Goal: Transaction & Acquisition: Download file/media

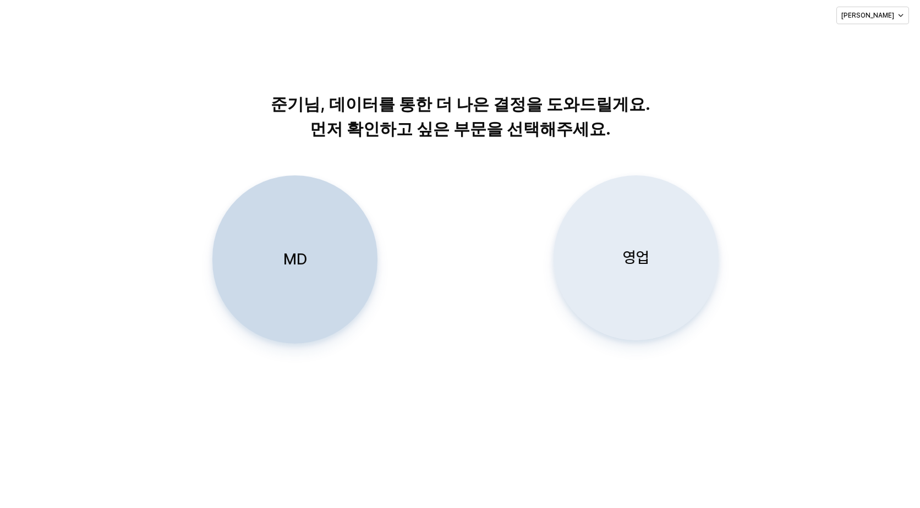
click at [599, 287] on div "영업" at bounding box center [635, 258] width 155 height 164
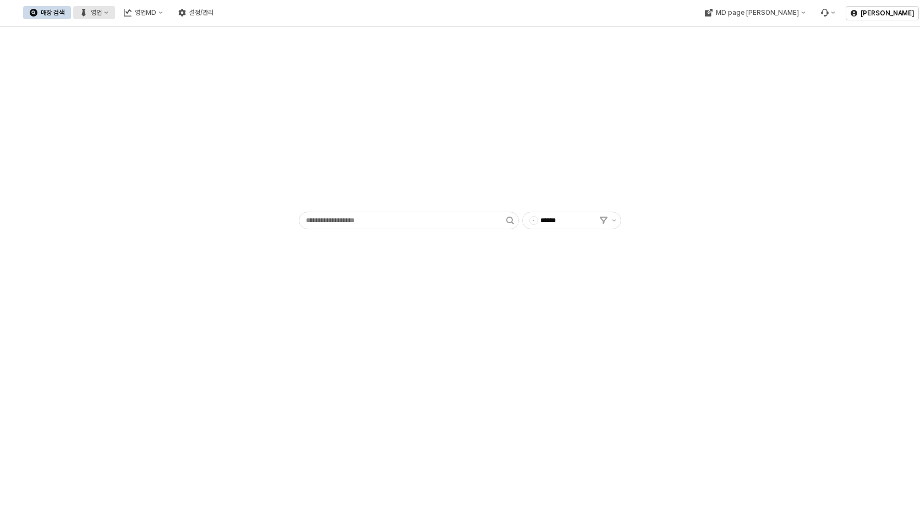
click at [102, 15] on div "영업" at bounding box center [96, 13] width 11 height 8
click at [200, 34] on div "목표매출 달성현황" at bounding box center [217, 33] width 58 height 9
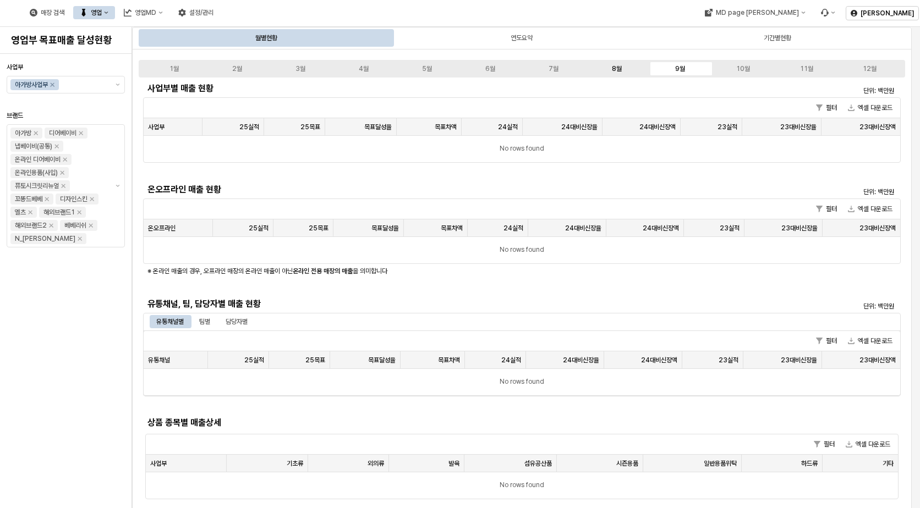
click at [614, 68] on div "8월" at bounding box center [617, 69] width 10 height 8
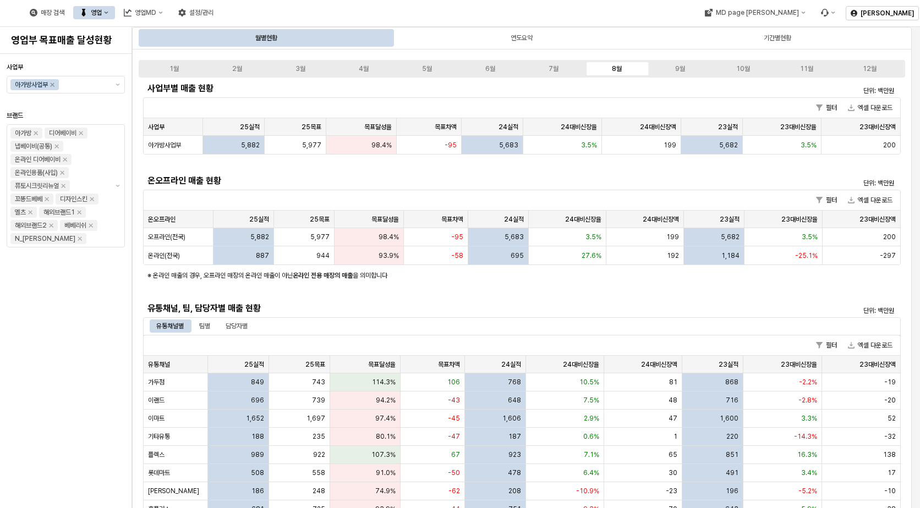
scroll to position [4, 0]
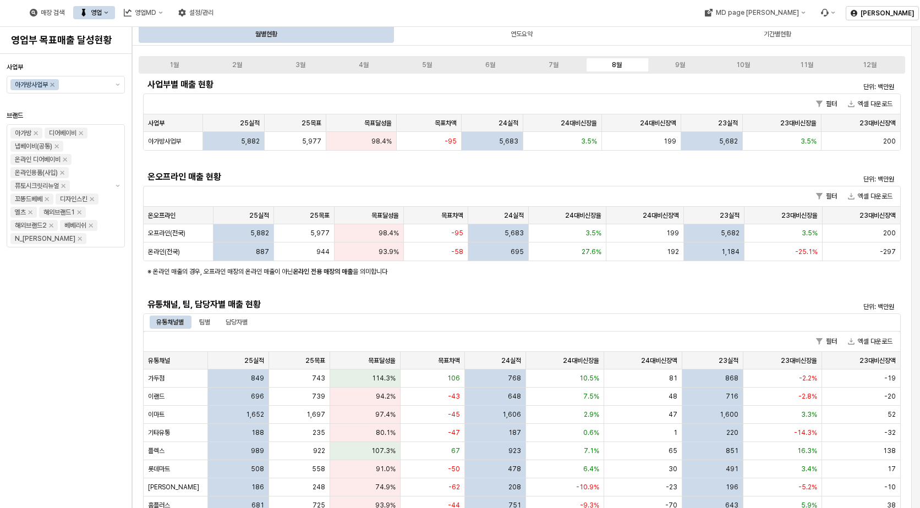
click at [330, 300] on h5 "유통채널, 팀, 담당자별 매출 현황" at bounding box center [426, 304] width 559 height 11
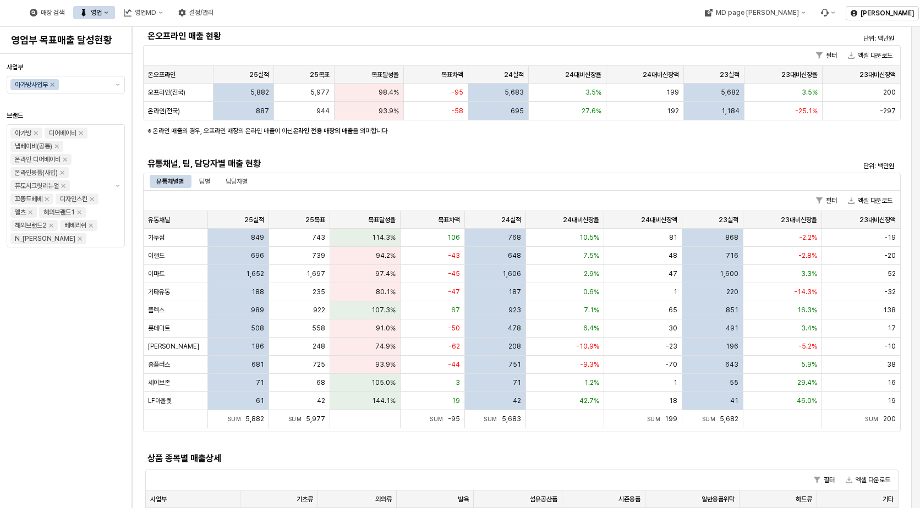
scroll to position [169, 0]
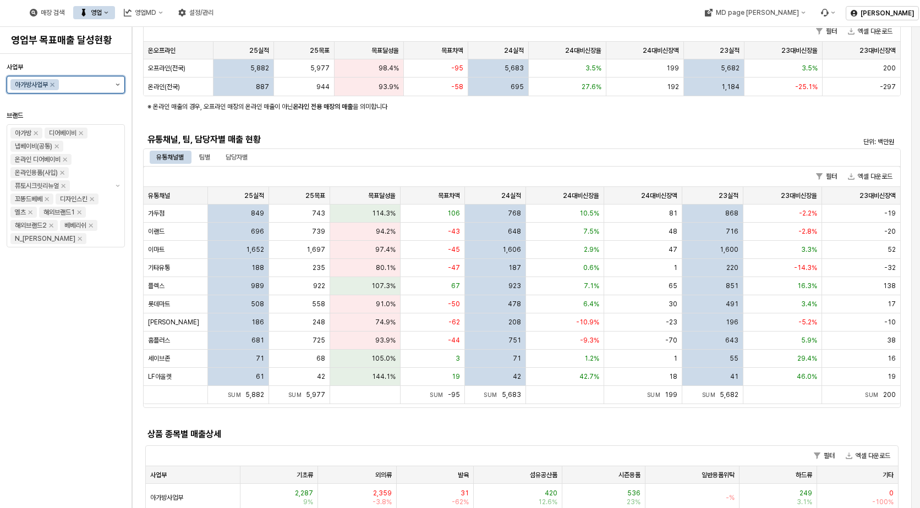
click at [117, 79] on button "제안 사항 표시" at bounding box center [117, 84] width 13 height 17
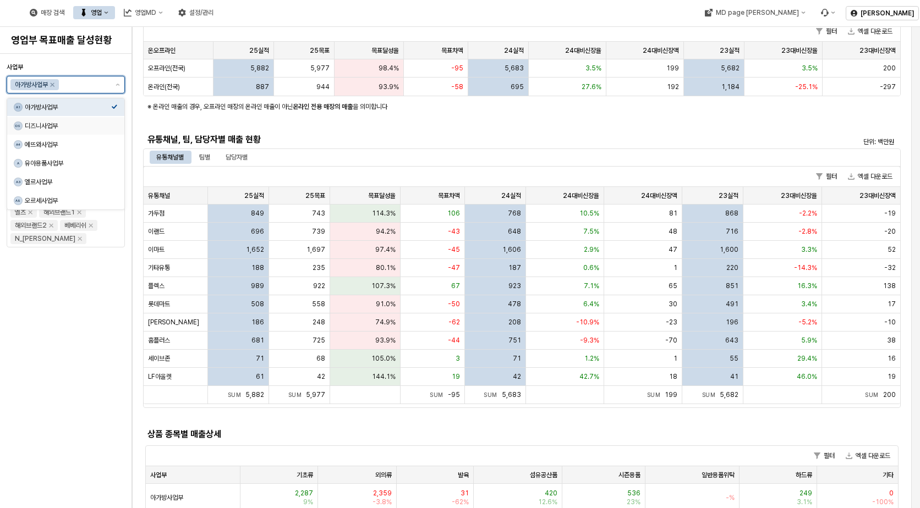
click at [105, 125] on div "디즈니사업부" at bounding box center [68, 126] width 86 height 9
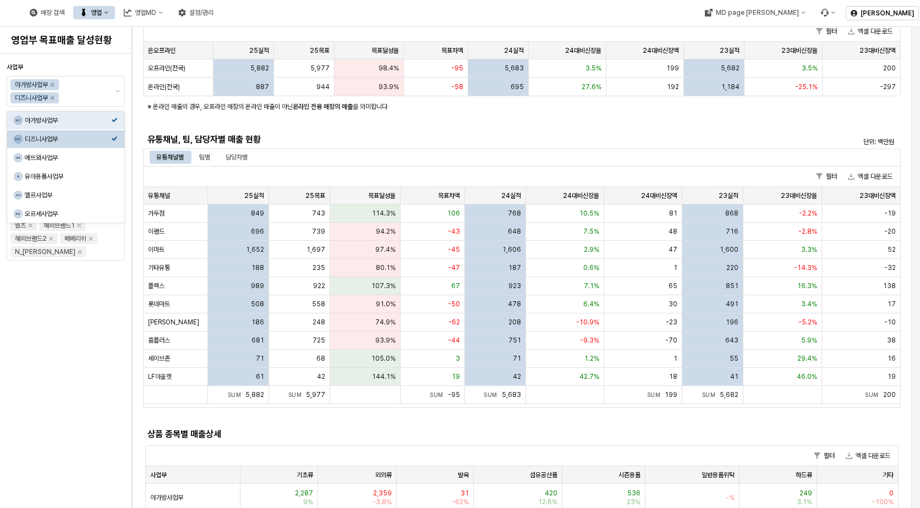
click at [57, 347] on div "사업부 아가방사업부 디즈니사업부 브랜드 아가방 디어베이비 냅베이비(공통) 온라인 디어베이비 온라인용품(사입) 퓨토시크릿리뉴얼 꼬똥드베베 디자인…" at bounding box center [66, 281] width 118 height 446
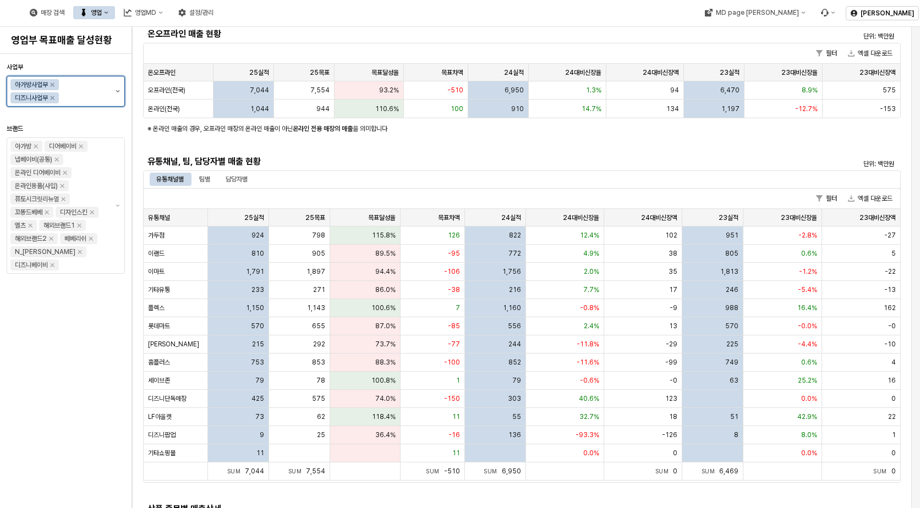
click at [120, 88] on button "제안 사항 표시" at bounding box center [117, 91] width 13 height 30
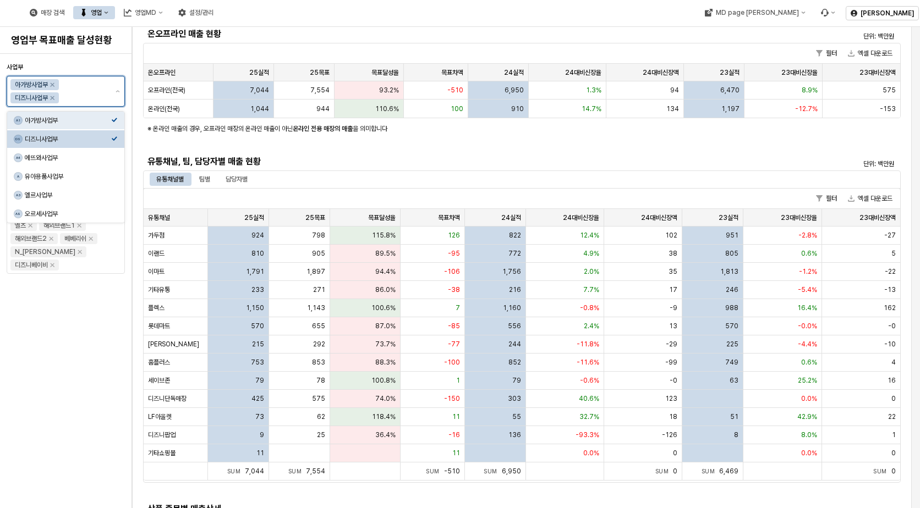
click at [117, 145] on div "DS 디즈니사업부" at bounding box center [65, 139] width 117 height 18
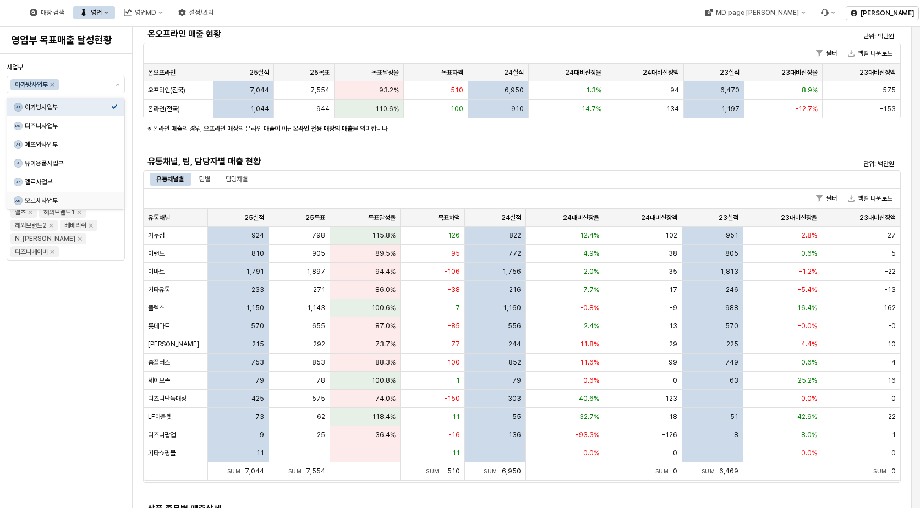
click at [68, 292] on div "사업부 아가방사업부 브랜드 아가방 디어베이비 냅베이비(공통) 온라인 디어베이비 온라인용품(사입) 퓨토시크릿리뉴얼 꼬똥드베베 디자인스킨 엘츠 해…" at bounding box center [66, 281] width 118 height 446
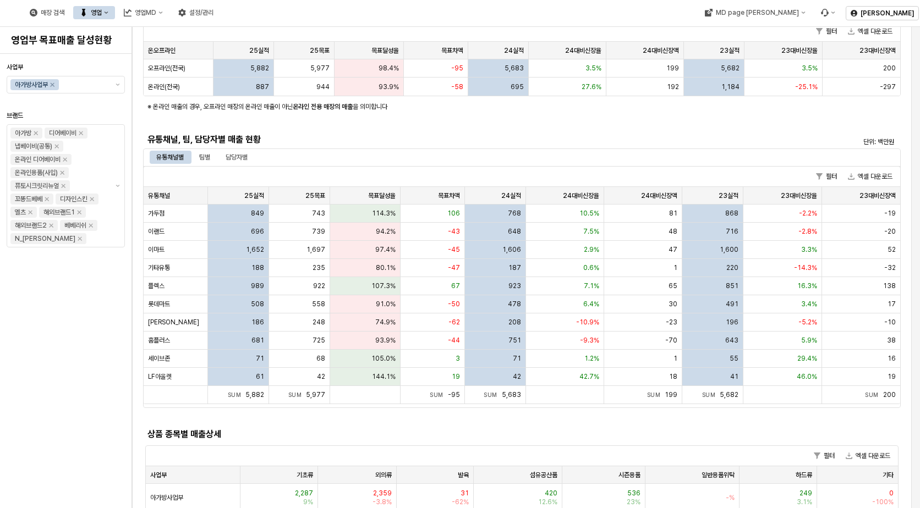
click at [513, 120] on div "사업부별 매출 현황 단위: 백만원 필터 엑셀 다운로드 사업부 사업부 25실적 25실적 25목표 25목표 목표달성율 목표달성율 목표차액 목표차액…" at bounding box center [522, 212] width 758 height 603
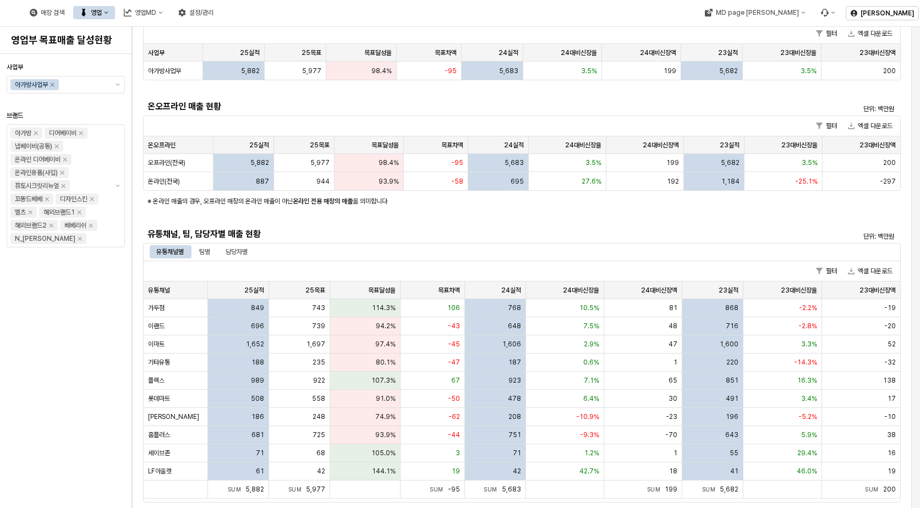
scroll to position [55, 0]
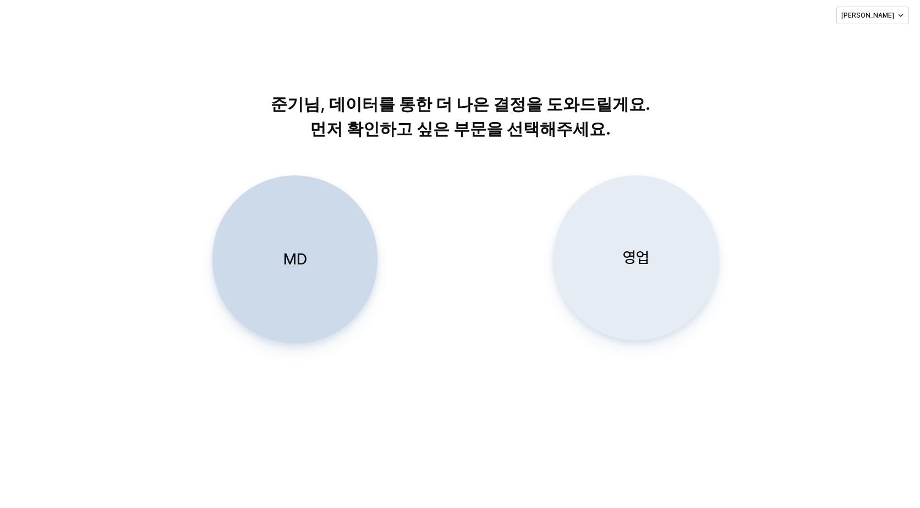
click at [632, 250] on p "영업" at bounding box center [636, 258] width 26 height 20
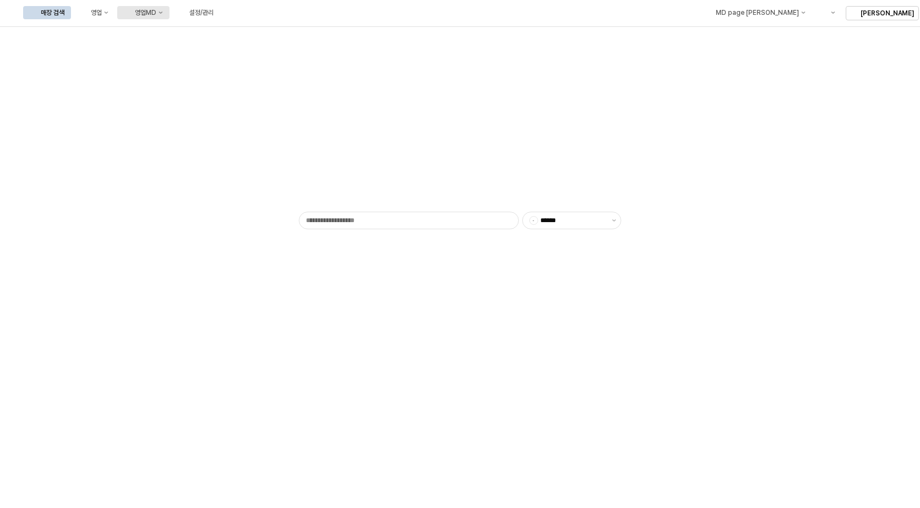
click at [169, 17] on button "영업MD" at bounding box center [143, 12] width 52 height 13
click at [272, 65] on div "판매유형별 매출 현황" at bounding box center [256, 70] width 67 height 11
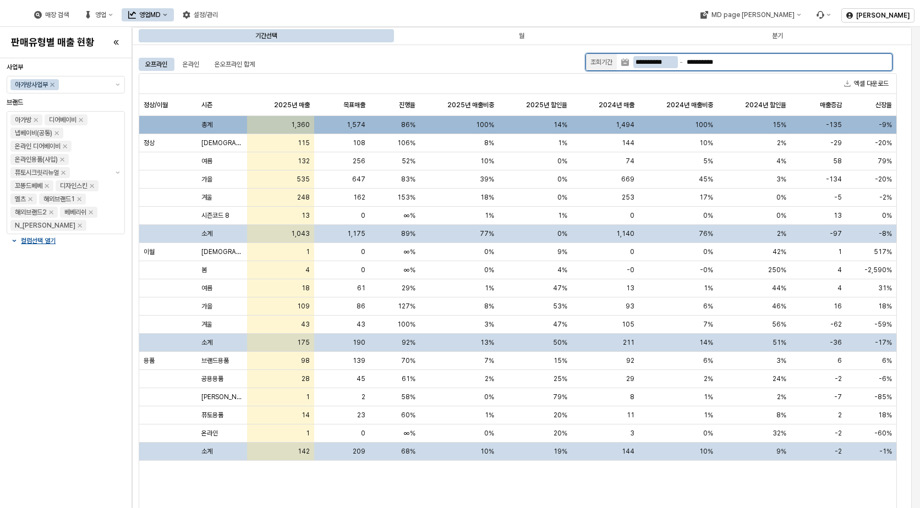
click at [652, 65] on input "**********" at bounding box center [655, 62] width 45 height 12
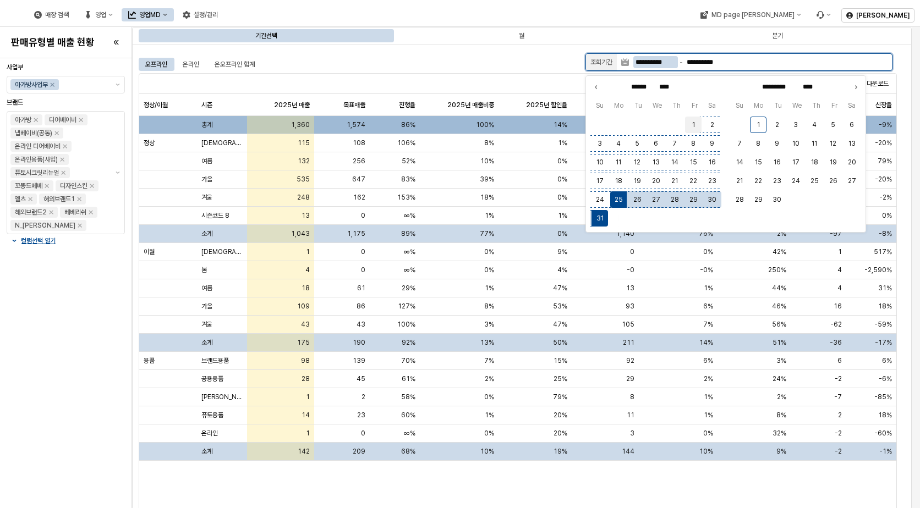
click at [689, 127] on button "1" at bounding box center [693, 125] width 17 height 17
type input "**********"
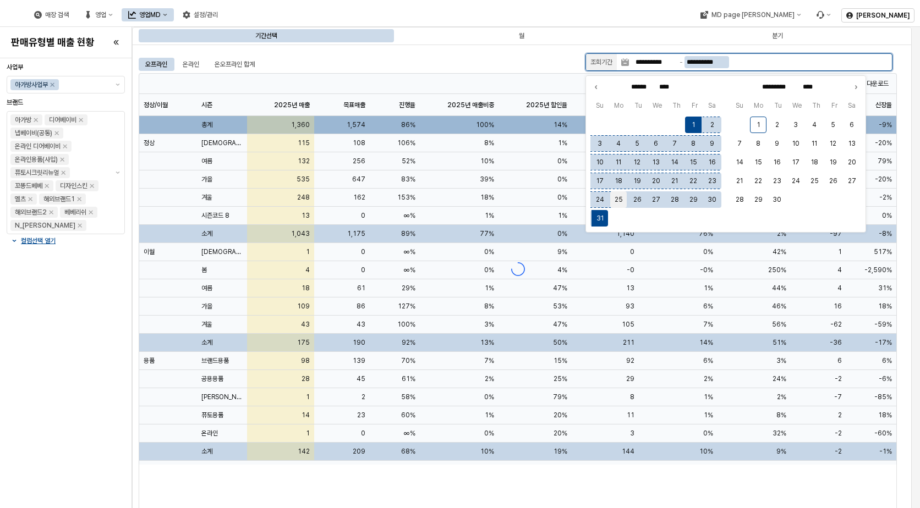
click at [619, 199] on button "25" at bounding box center [618, 199] width 17 height 17
click at [694, 125] on button "1" at bounding box center [693, 125] width 17 height 17
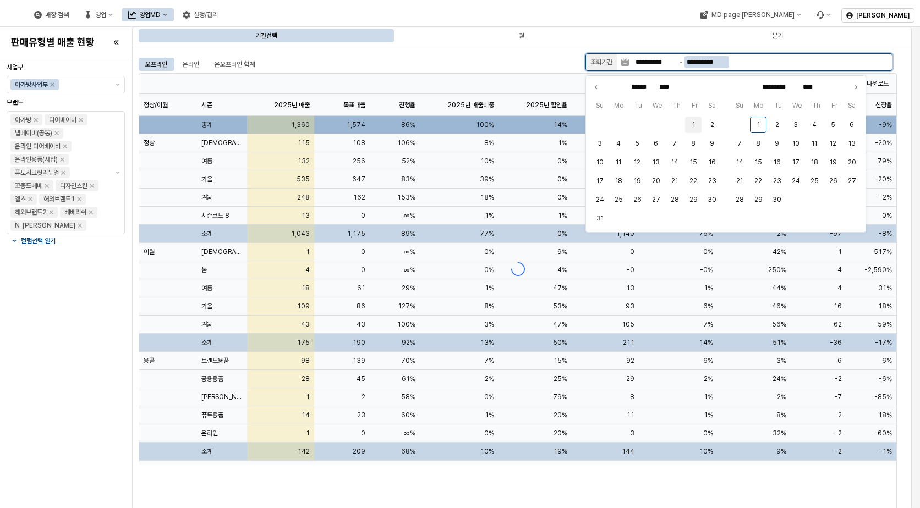
type input "**********"
click at [638, 59] on input "**********" at bounding box center [655, 62] width 45 height 12
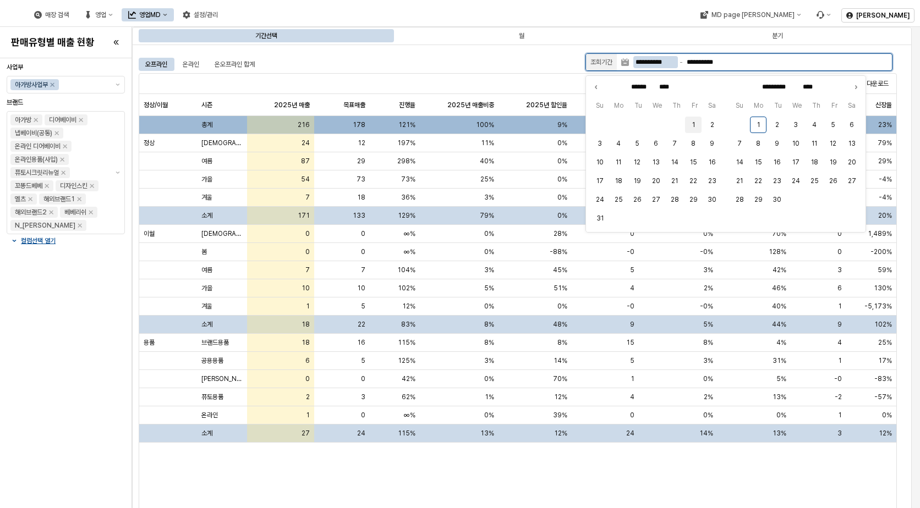
click at [693, 122] on button "1" at bounding box center [693, 125] width 17 height 17
click at [668, 68] on div "**********" at bounding box center [760, 62] width 263 height 17
click at [619, 196] on button "25" at bounding box center [618, 199] width 17 height 17
type input "**********"
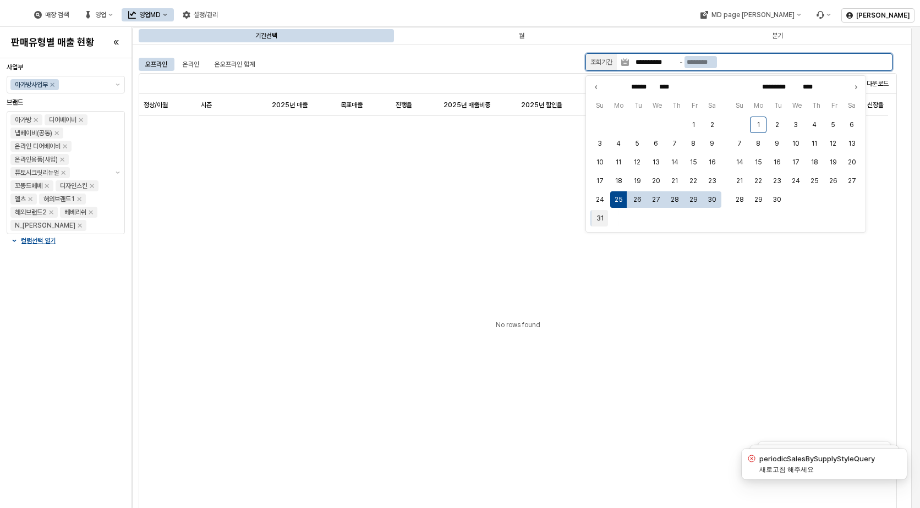
click at [602, 223] on button "31" at bounding box center [599, 218] width 17 height 17
type input "**********"
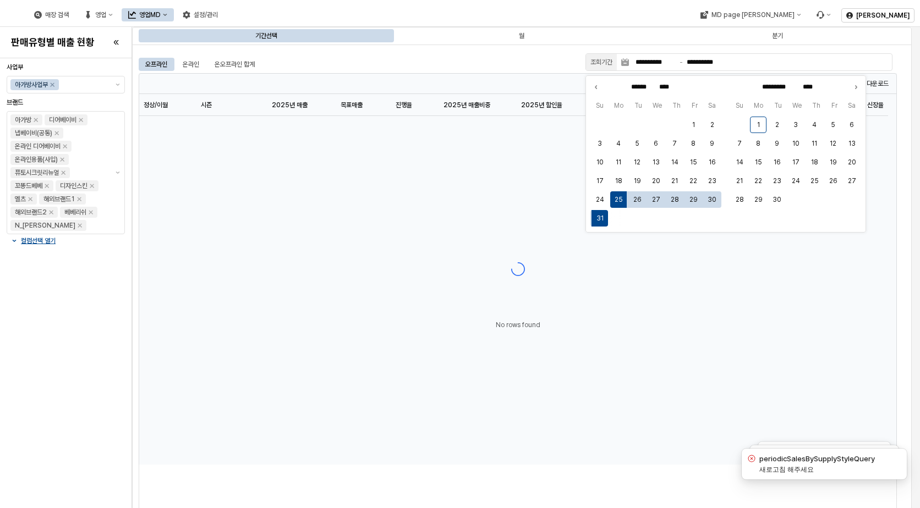
click at [464, 53] on div "**********" at bounding box center [522, 277] width 766 height 452
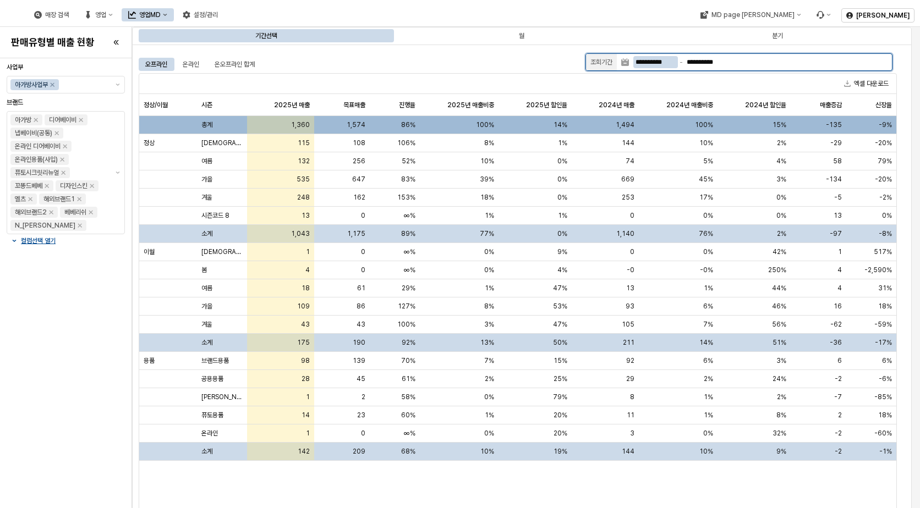
click at [655, 63] on input "**********" at bounding box center [655, 62] width 45 height 12
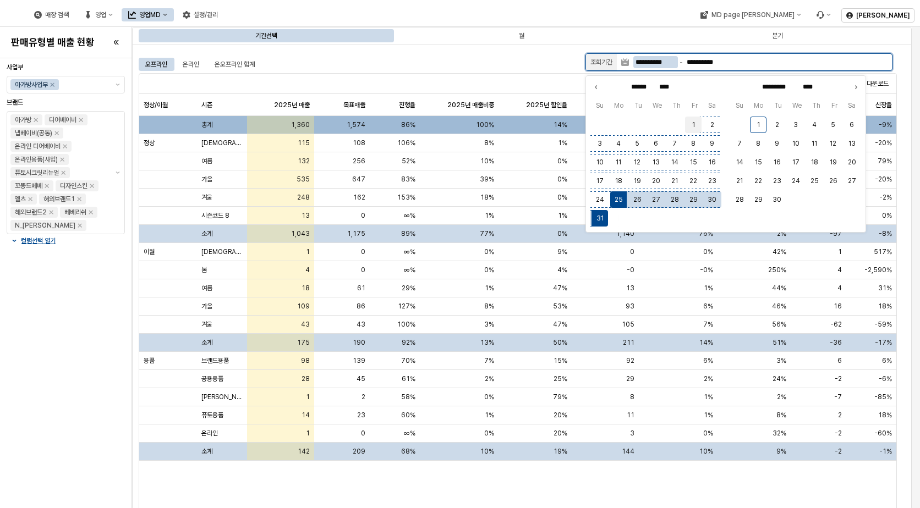
click at [692, 122] on button "1" at bounding box center [693, 125] width 17 height 17
type input "**********"
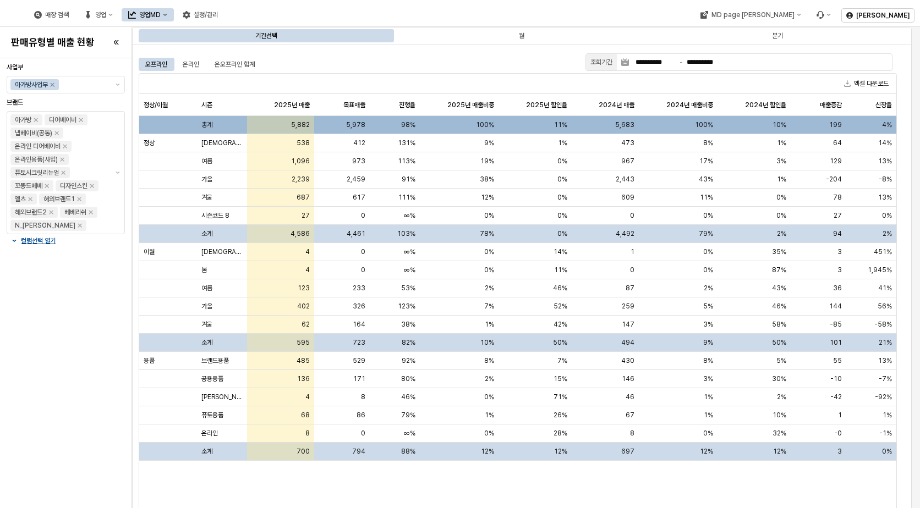
click at [519, 67] on div "오프라인 온라인 온오프라인 합계" at bounding box center [360, 64] width 442 height 13
click at [874, 86] on button "엑셀 다운로드" at bounding box center [865, 83] width 53 height 13
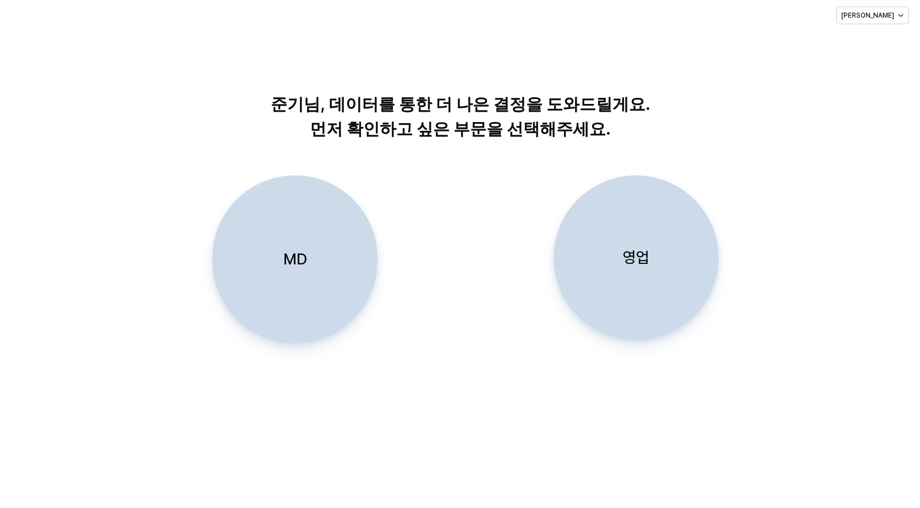
click at [619, 260] on div "영업" at bounding box center [635, 258] width 155 height 164
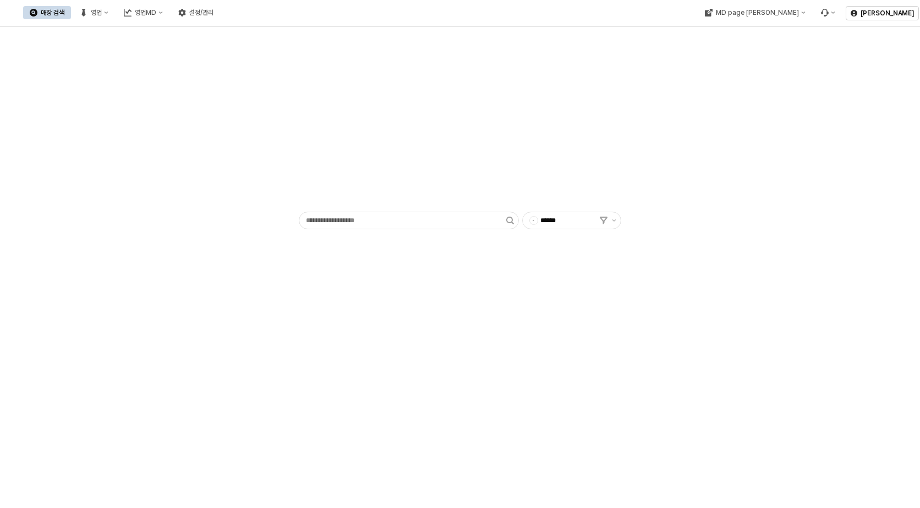
click at [220, 4] on div "매장 검색 영업 영업MD 설정/관리" at bounding box center [121, 12] width 197 height 23
click at [156, 10] on div "영업MD" at bounding box center [145, 13] width 21 height 8
click at [267, 114] on div "이월 매출현황" at bounding box center [260, 108] width 87 height 18
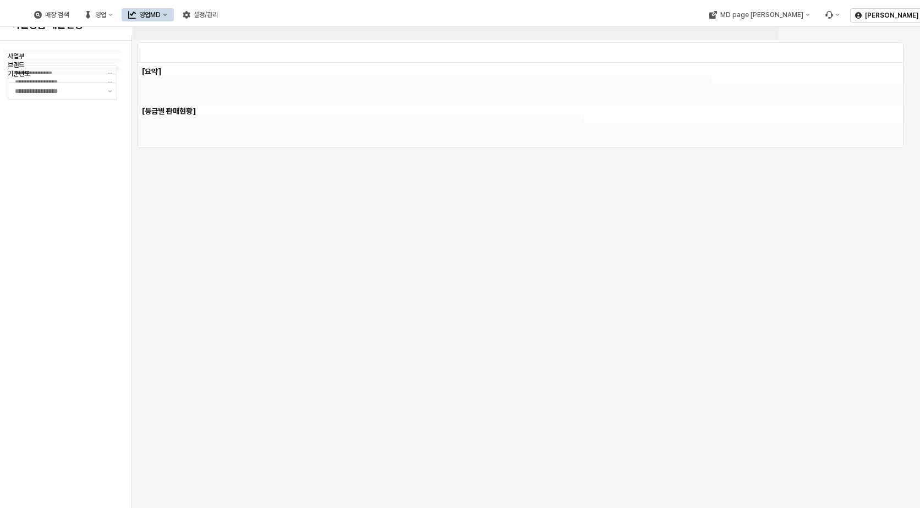
type input "******"
type input "***"
type input "**********"
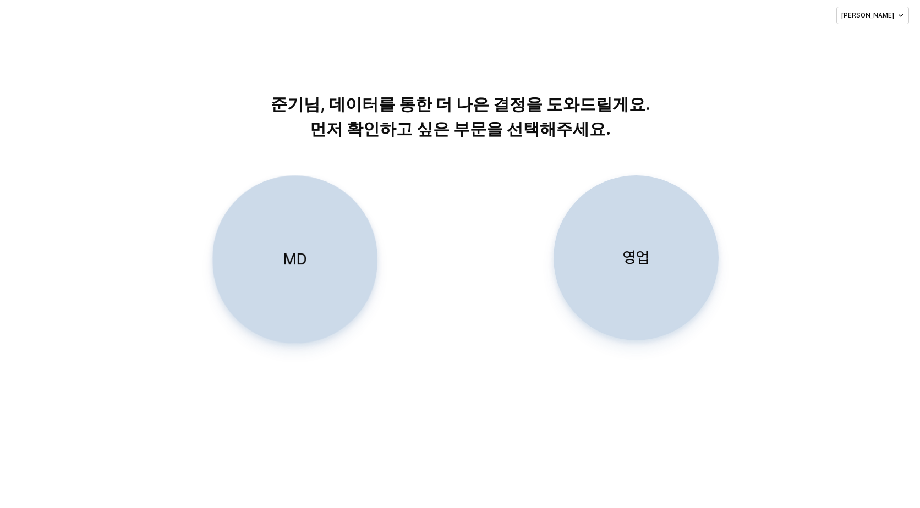
click at [314, 275] on div "MD" at bounding box center [294, 259] width 155 height 167
click at [608, 237] on div "영업" at bounding box center [635, 258] width 155 height 164
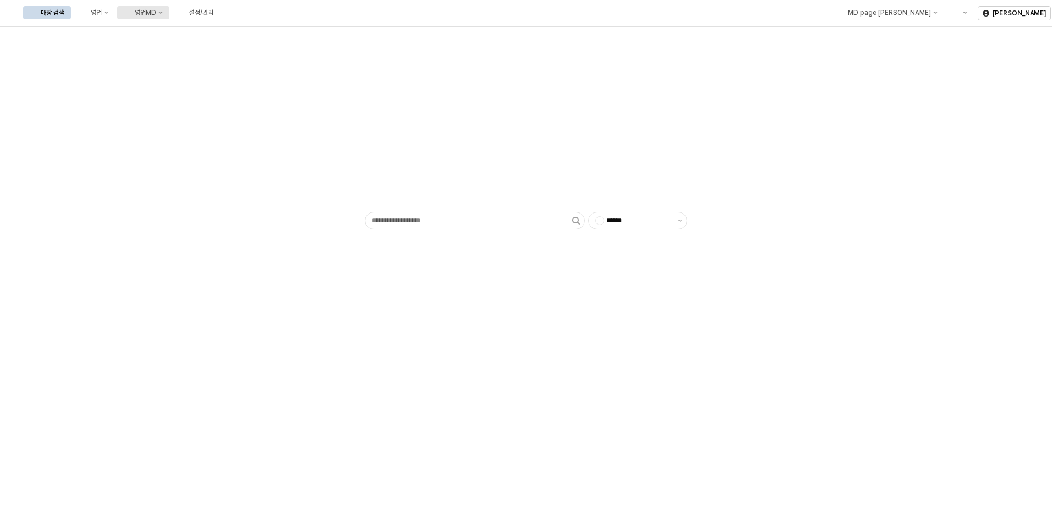
click at [156, 10] on div "영업MD" at bounding box center [145, 13] width 21 height 8
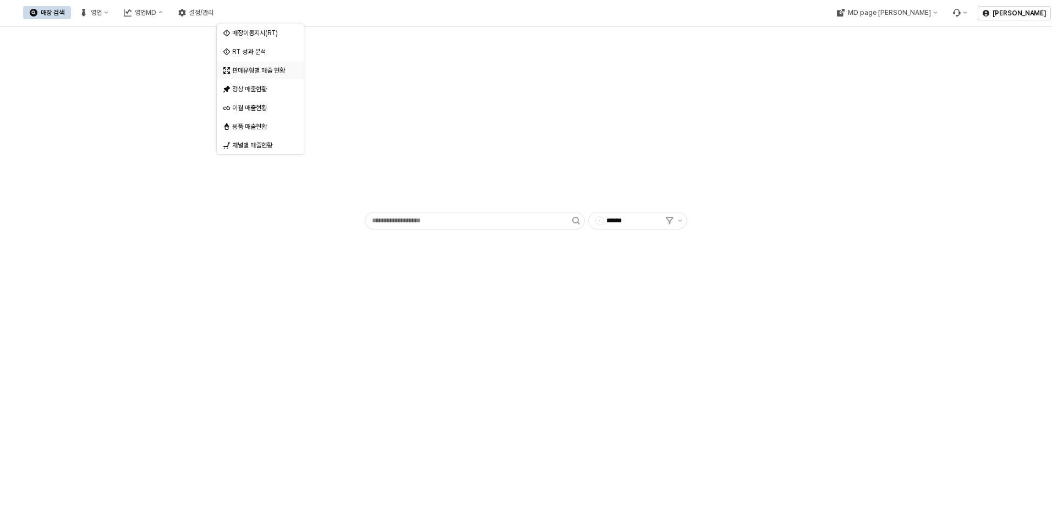
click at [268, 73] on div "판매유형별 매출 현황" at bounding box center [261, 70] width 58 height 9
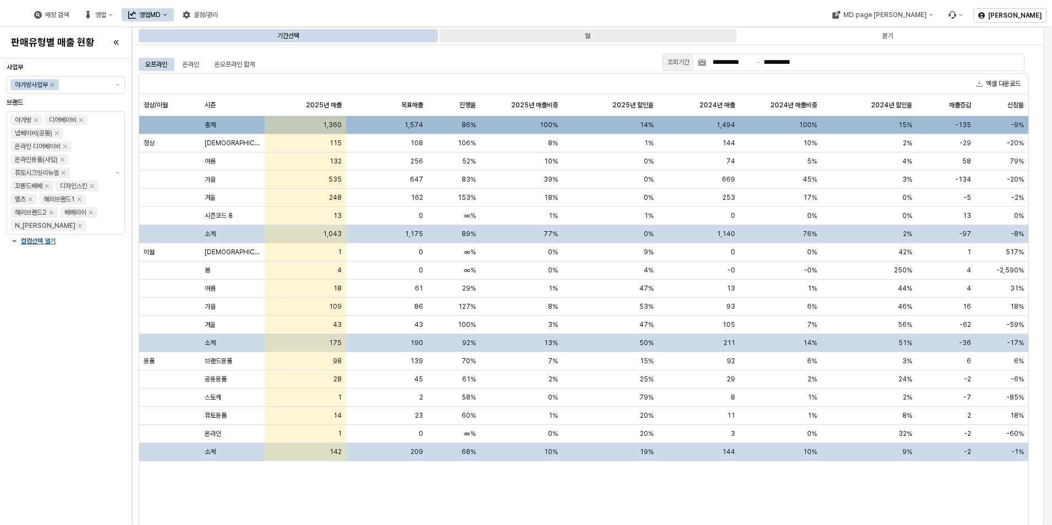
click at [596, 35] on div "월" at bounding box center [587, 35] width 297 height 13
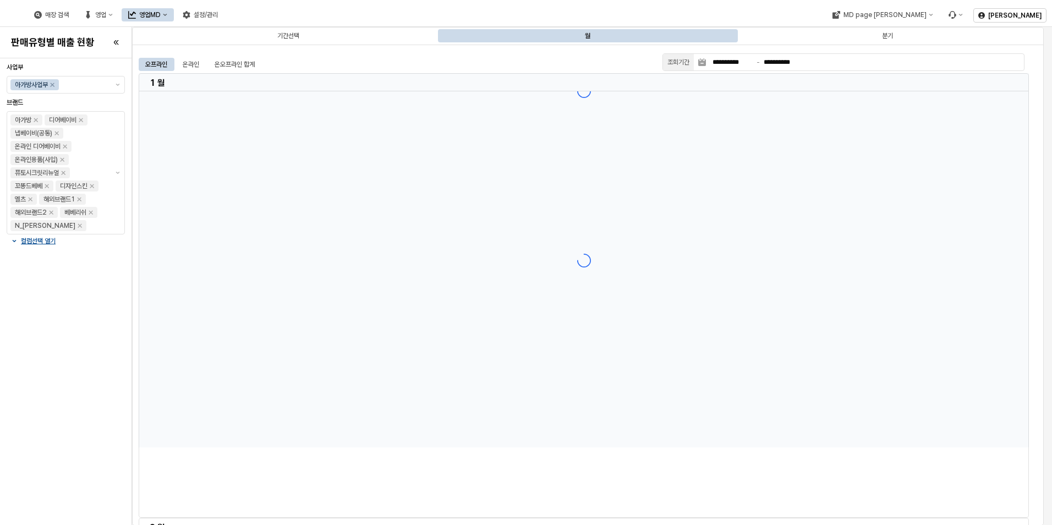
type input "**********"
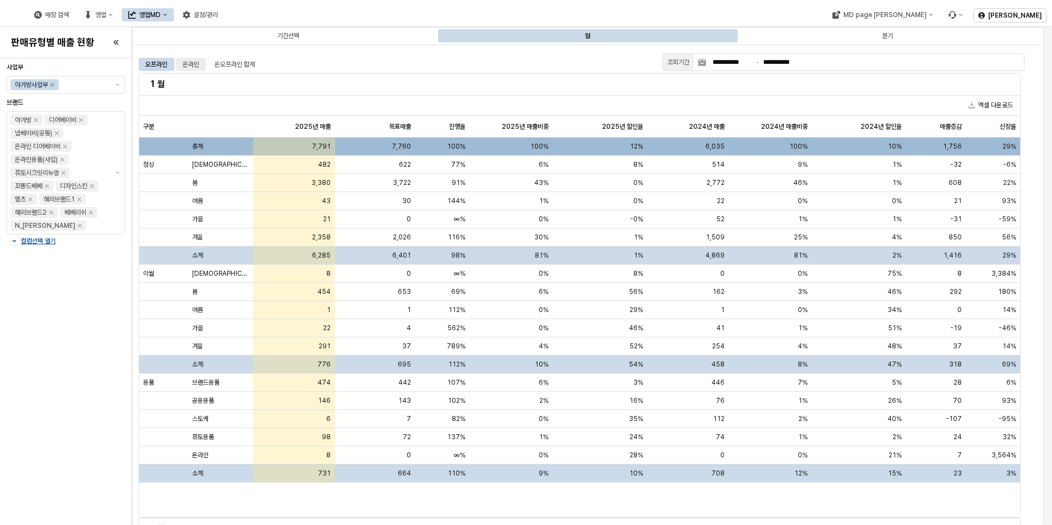
click at [180, 61] on div "온라인" at bounding box center [191, 64] width 30 height 13
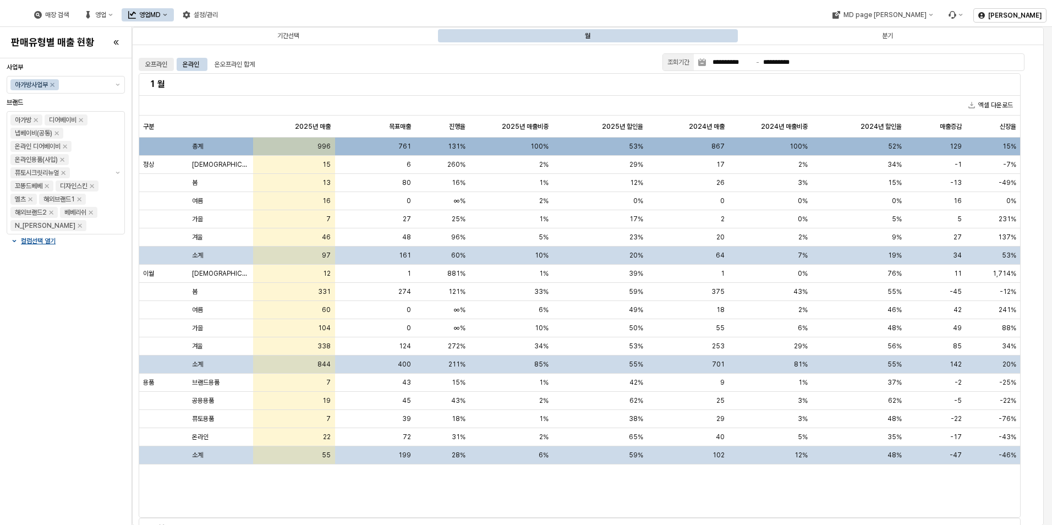
click at [160, 62] on div "오프라인" at bounding box center [156, 64] width 22 height 13
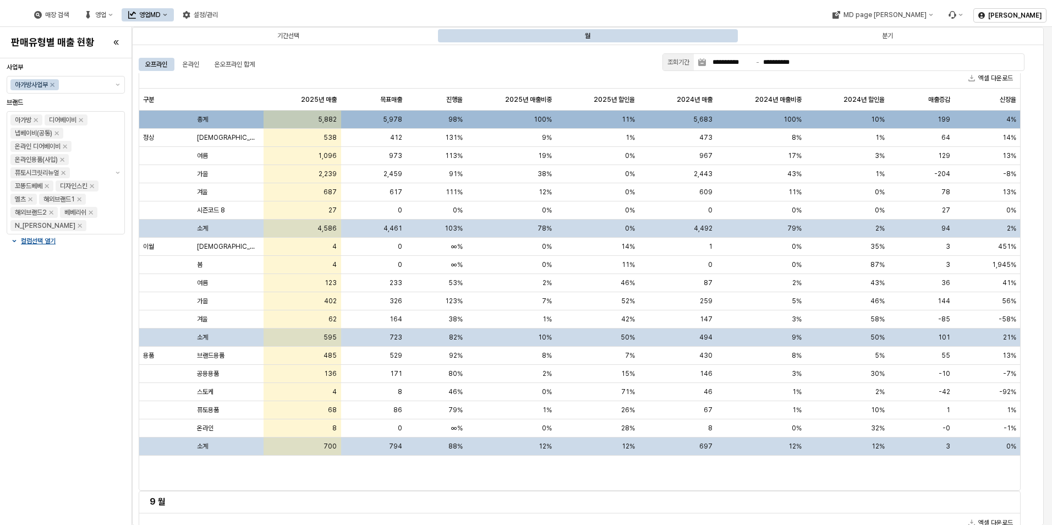
scroll to position [3090, 0]
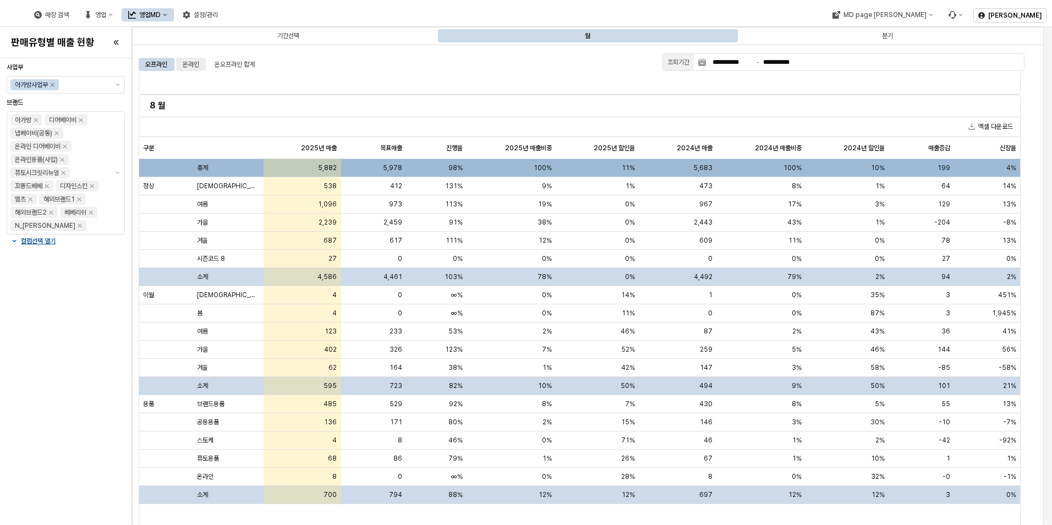
click at [194, 66] on div "온라인" at bounding box center [191, 64] width 17 height 13
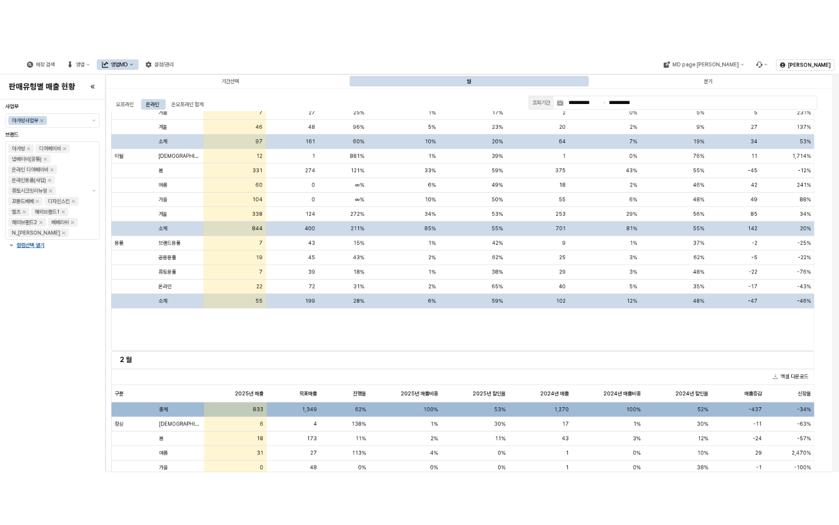
scroll to position [0, 0]
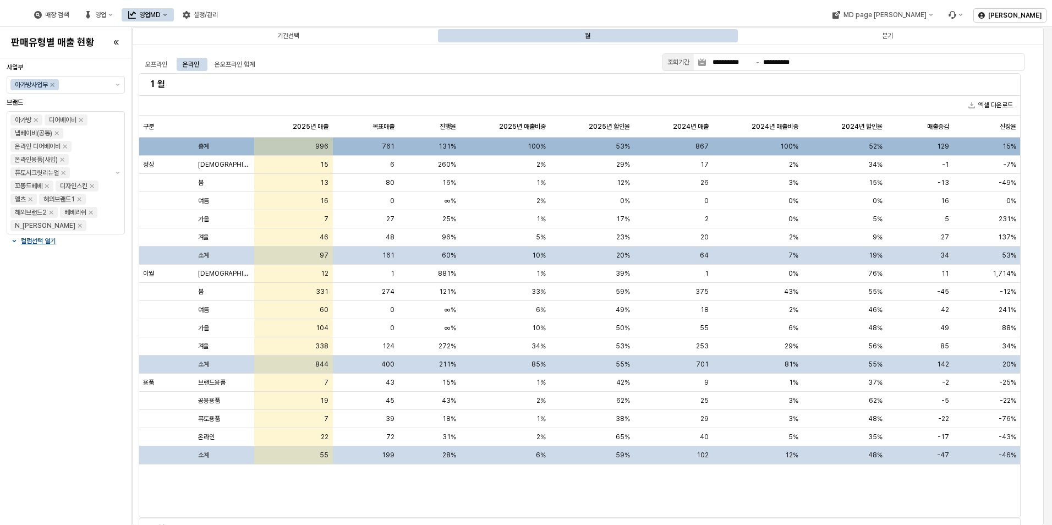
click at [380, 69] on div "오프라인 온라인 온오프라인 합계" at bounding box center [398, 64] width 519 height 13
click at [189, 66] on div "온라인" at bounding box center [191, 64] width 17 height 13
click at [919, 103] on button "엑셀 다운로드" at bounding box center [990, 104] width 53 height 13
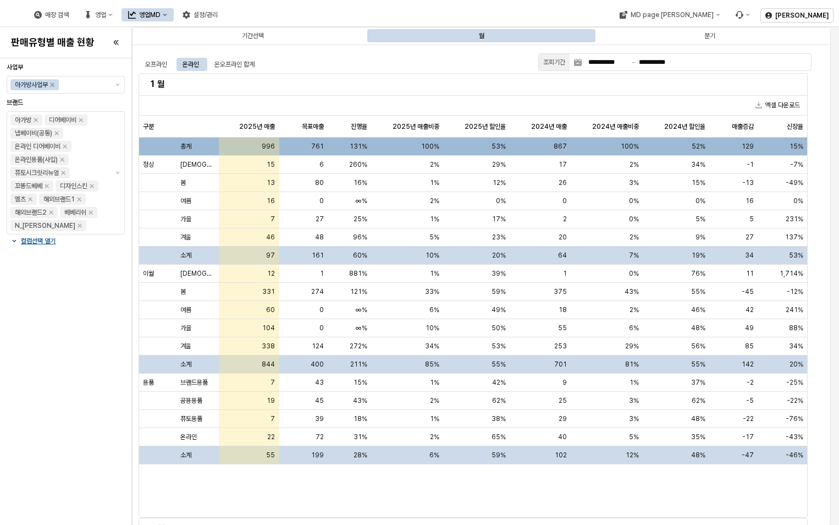
click at [550, 87] on h5 "1 월" at bounding box center [474, 84] width 648 height 11
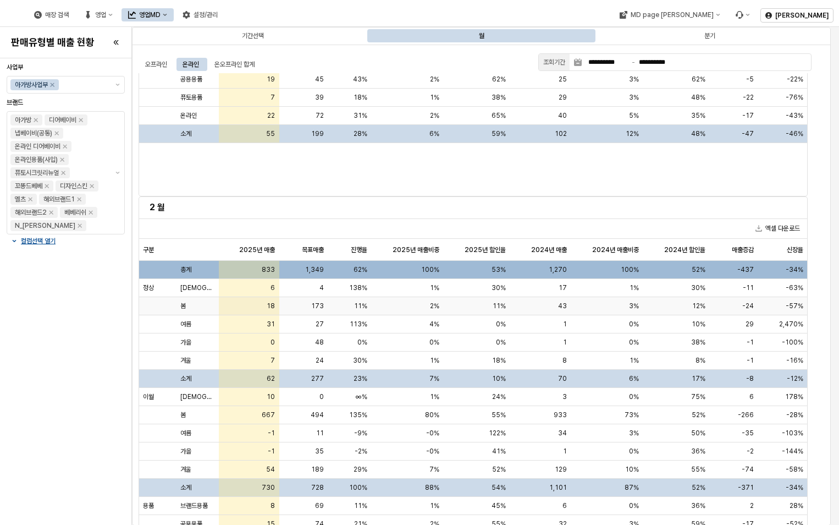
scroll to position [385, 0]
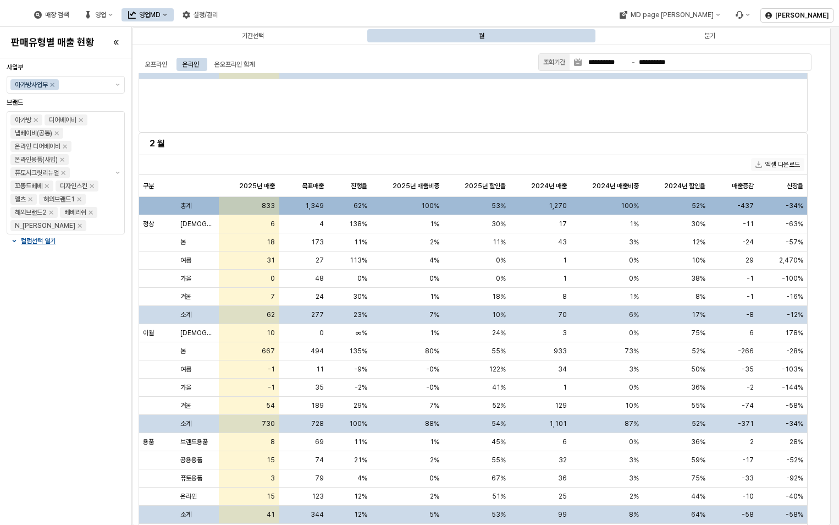
click at [787, 169] on button "엑셀 다운로드" at bounding box center [777, 164] width 53 height 13
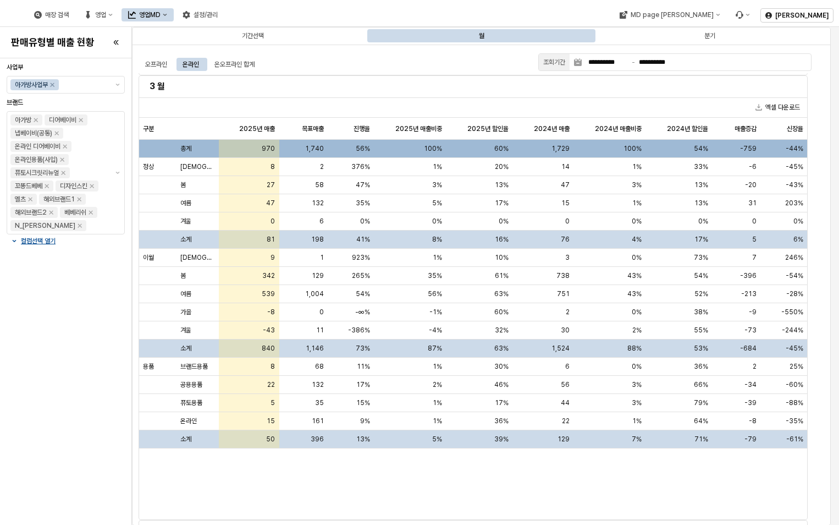
scroll to position [825, 0]
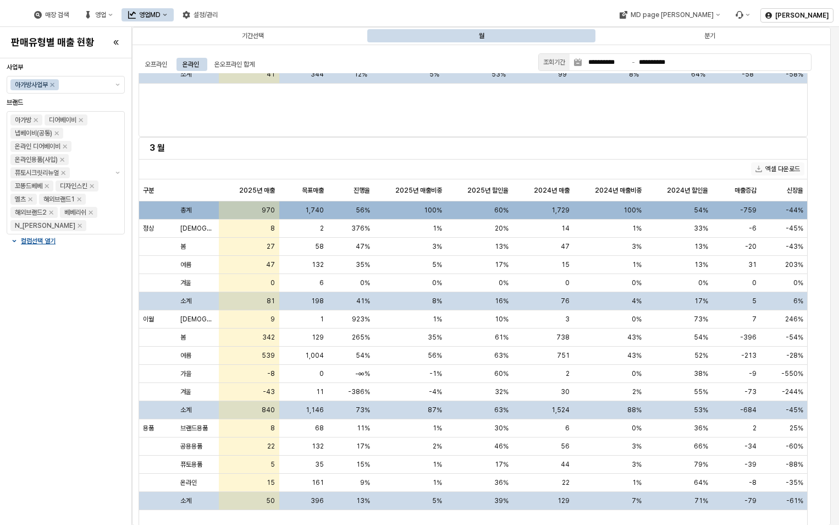
click at [777, 168] on button "엑셀 다운로드" at bounding box center [777, 168] width 53 height 13
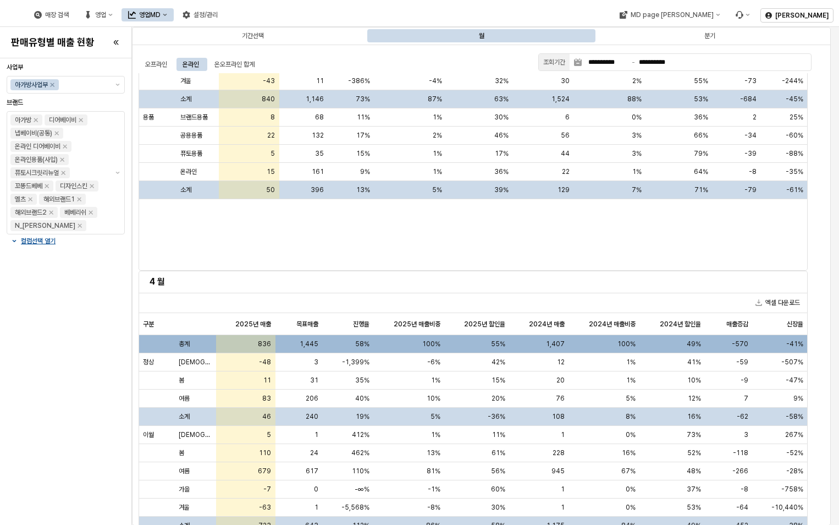
scroll to position [1265, 0]
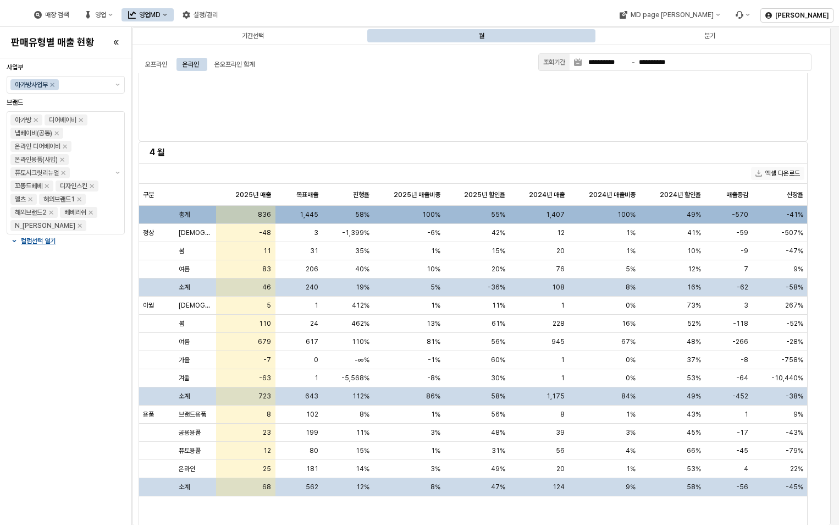
click at [784, 170] on button "엑셀 다운로드" at bounding box center [777, 173] width 53 height 13
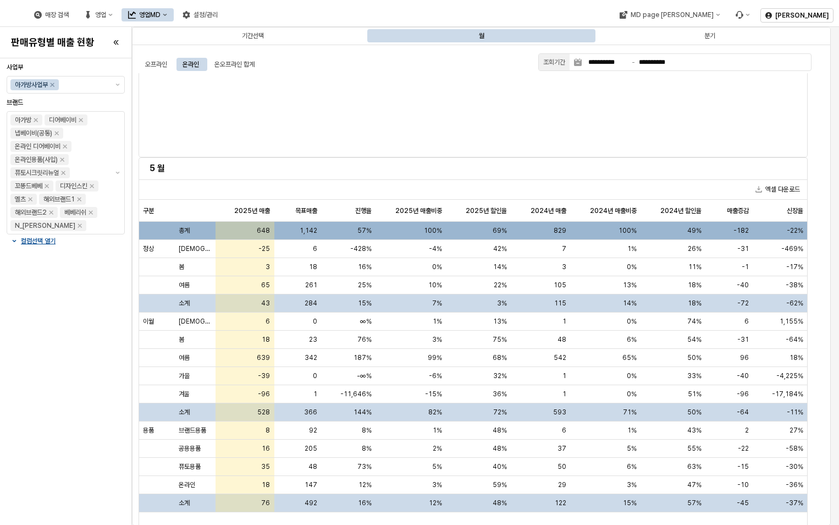
scroll to position [1760, 0]
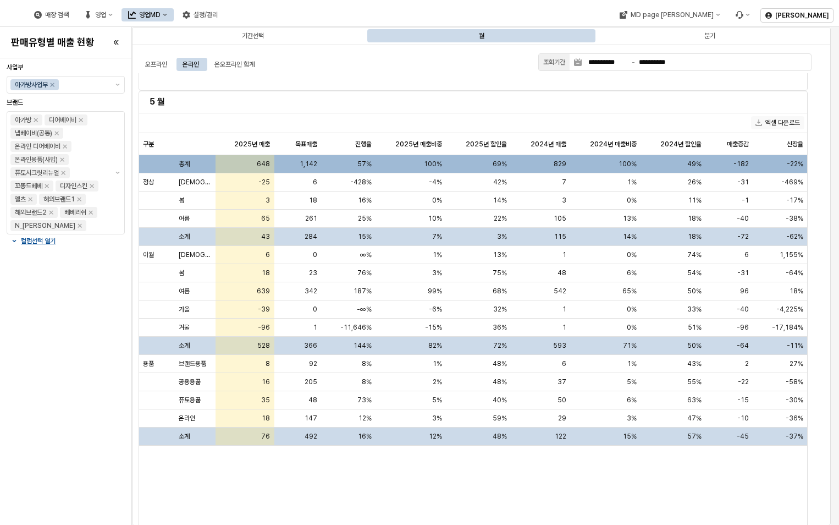
click at [778, 121] on button "엑셀 다운로드" at bounding box center [777, 122] width 53 height 13
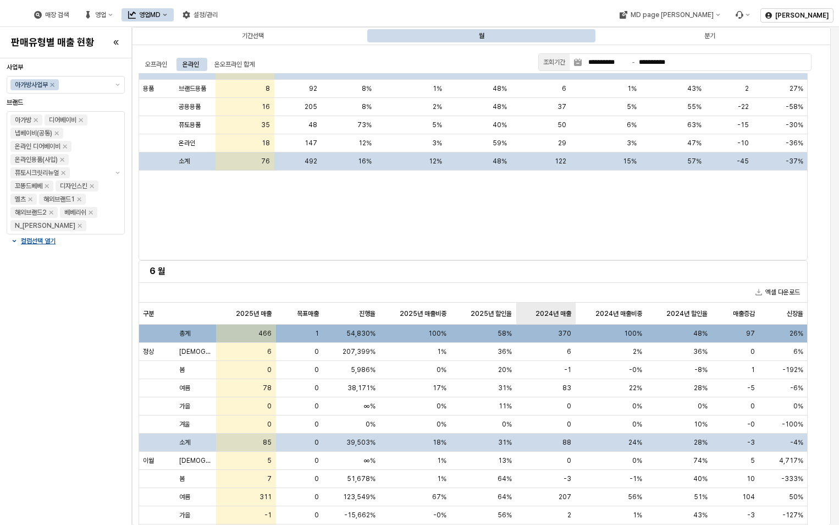
scroll to position [2146, 0]
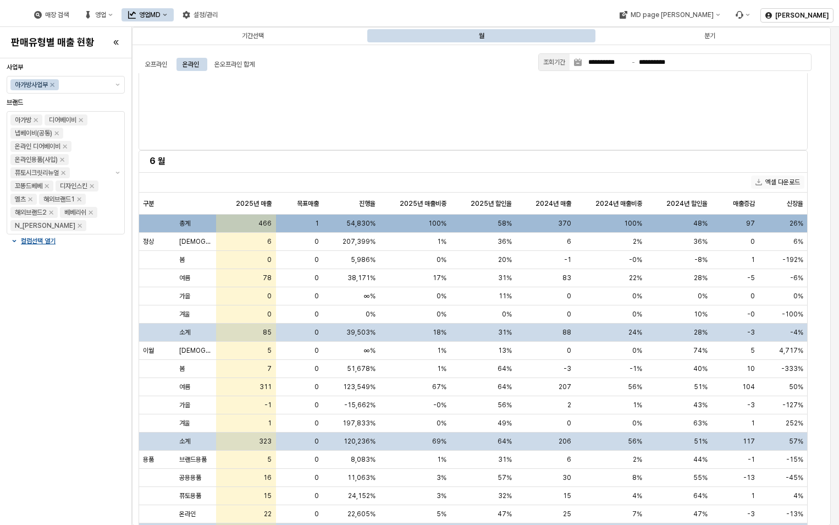
click at [769, 179] on button "엑셀 다운로드" at bounding box center [777, 181] width 53 height 13
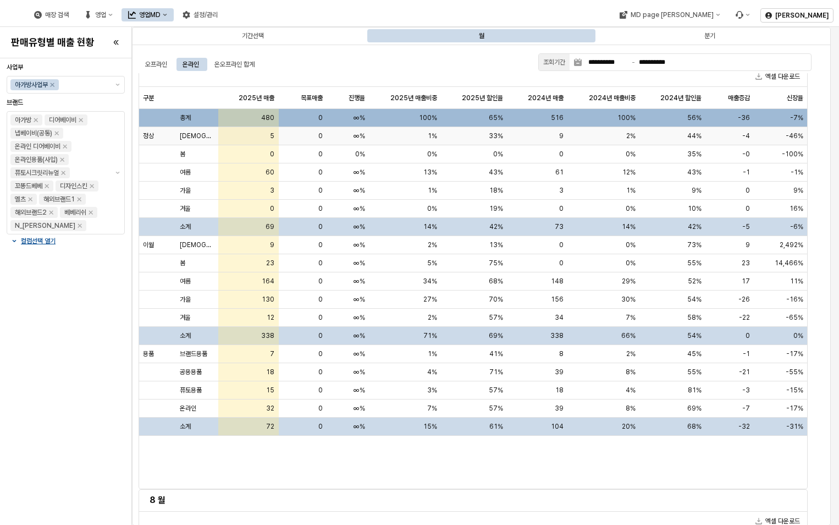
scroll to position [2586, 0]
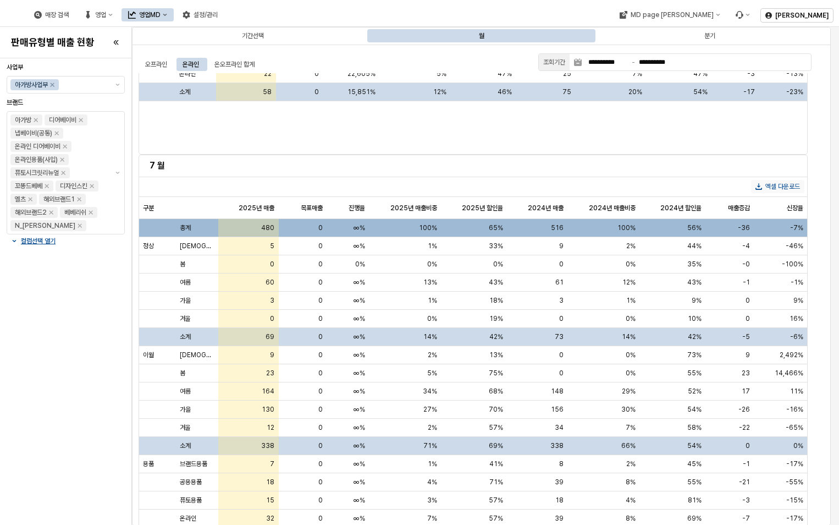
click at [787, 187] on button "엑셀 다운로드" at bounding box center [777, 186] width 53 height 13
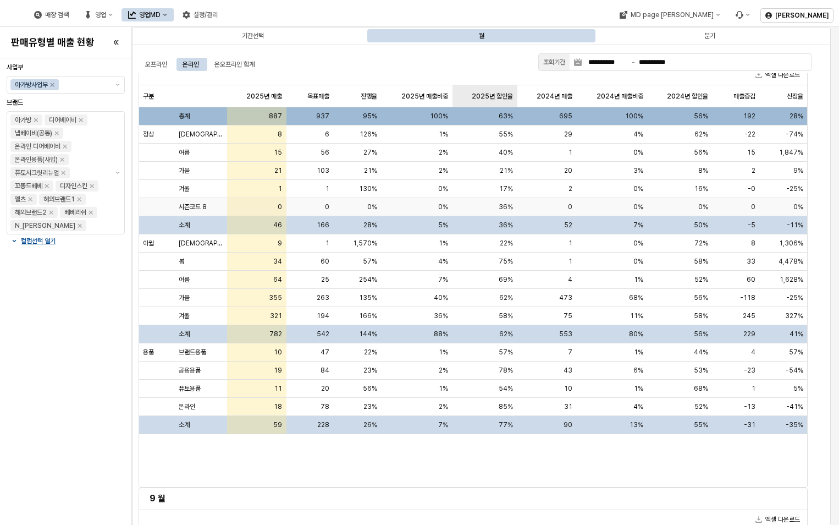
scroll to position [3081, 0]
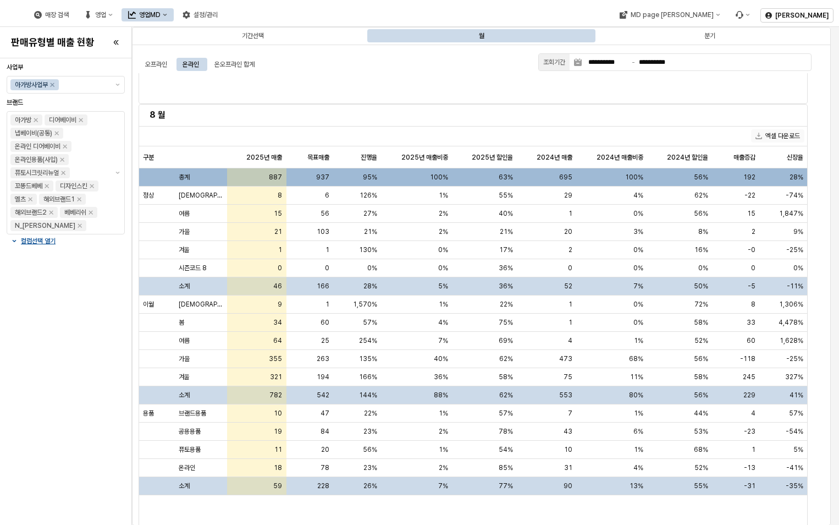
click at [794, 133] on button "엑셀 다운로드" at bounding box center [777, 135] width 53 height 13
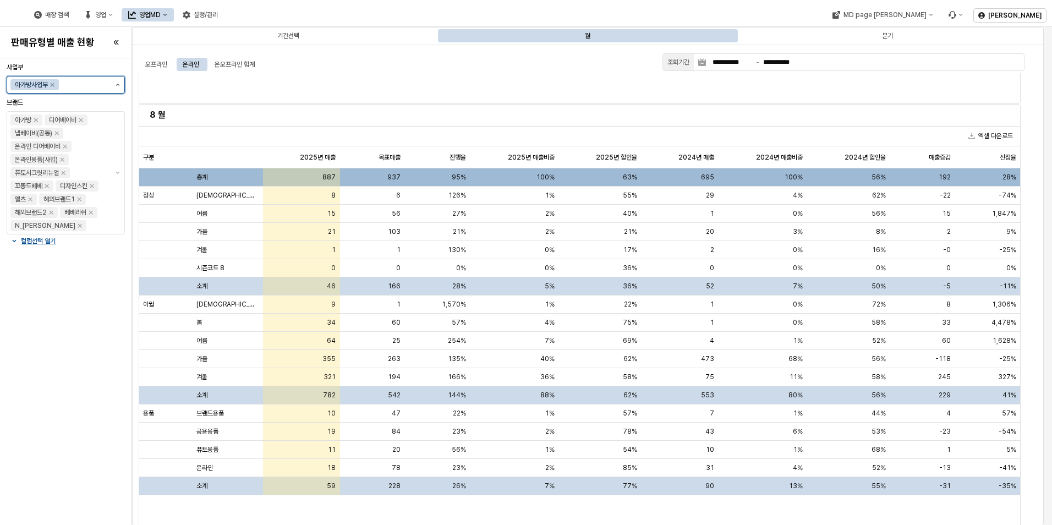
click at [117, 86] on button "제안 사항 표시" at bounding box center [117, 84] width 13 height 17
click at [112, 103] on div "Select an option" at bounding box center [114, 106] width 7 height 9
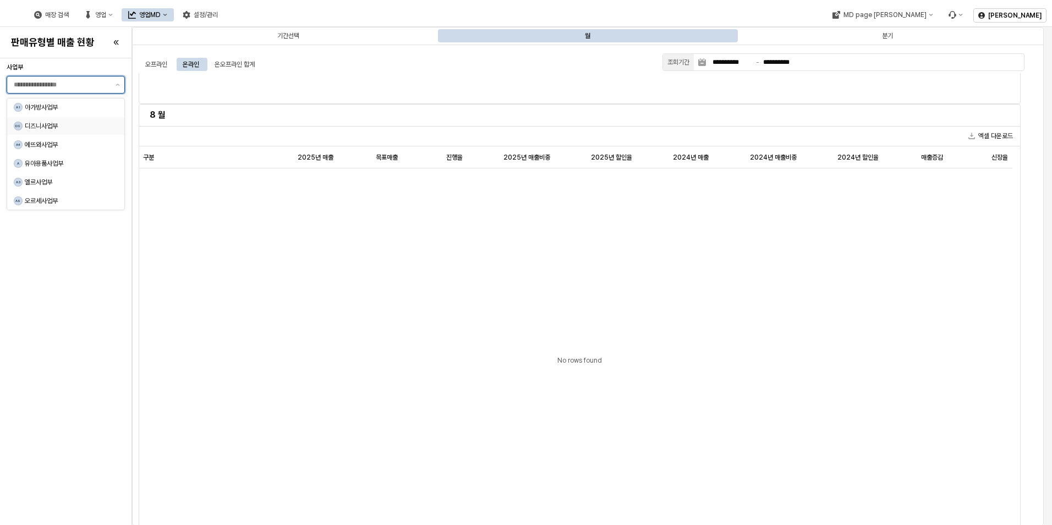
click at [117, 119] on div "DS 디즈니사업부" at bounding box center [65, 126] width 117 height 18
click at [77, 332] on div "사업부 디즈니사업부 브랜드 디즈니베이비 컬럼선택 열기" at bounding box center [66, 292] width 118 height 458
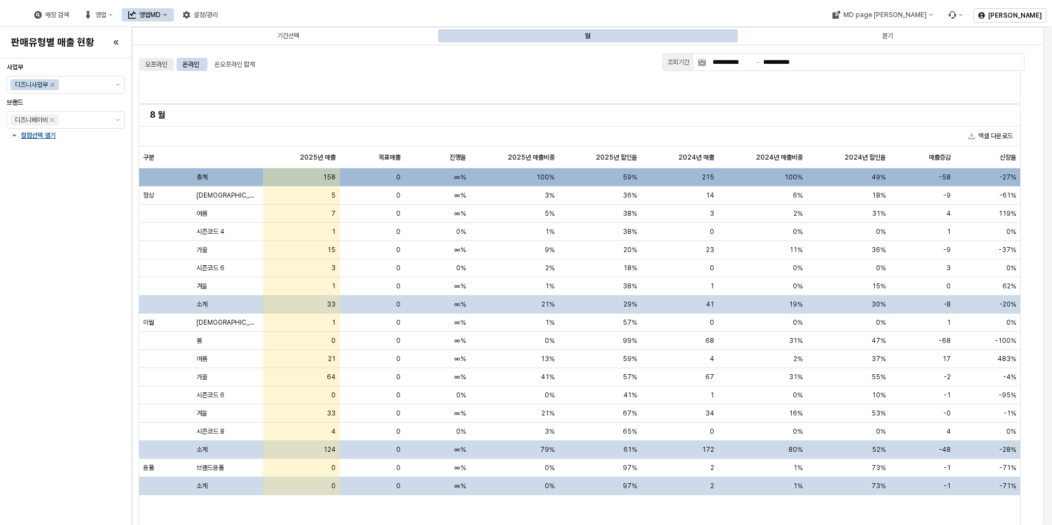
click at [161, 65] on div "오프라인" at bounding box center [156, 64] width 22 height 13
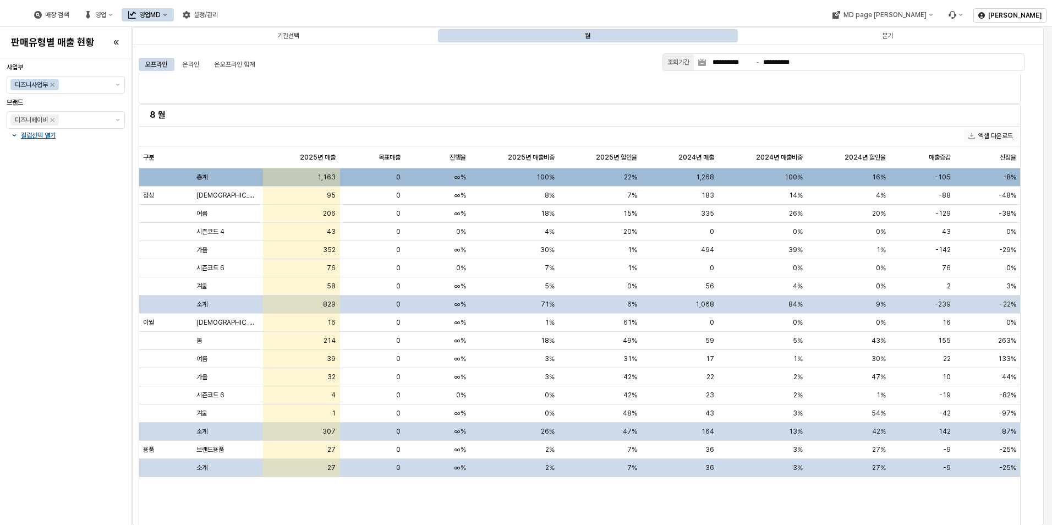
click at [919, 135] on button "엑셀 다운로드" at bounding box center [990, 135] width 53 height 13
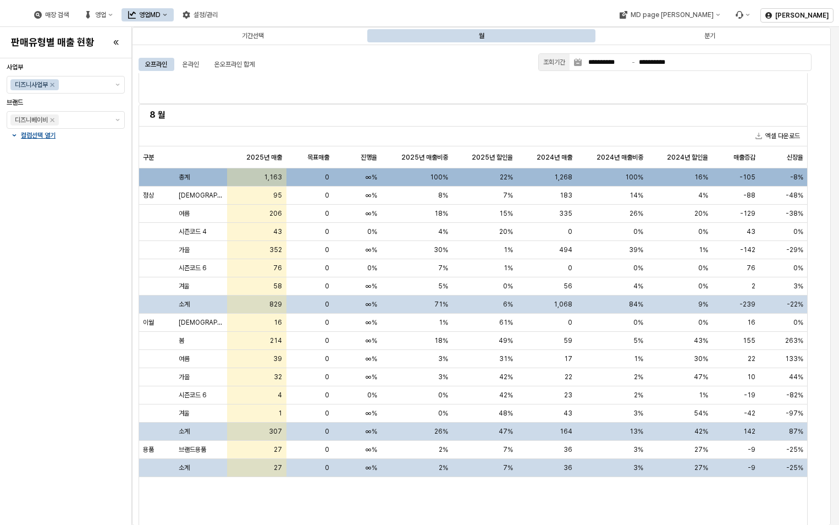
click at [392, 107] on div "8 월" at bounding box center [473, 115] width 656 height 18
click at [191, 64] on div "온라인" at bounding box center [191, 64] width 17 height 13
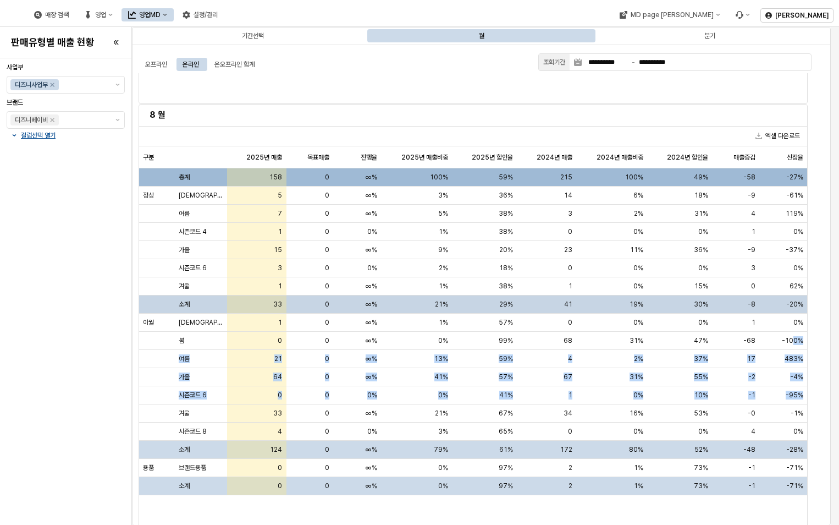
drag, startPoint x: 807, startPoint y: 400, endPoint x: 792, endPoint y: 354, distance: 48.5
click at [792, 354] on div "총계 158 0 ∞% 100% 59% 215 100% 49% -58 -27% 정상 사계절 5 0 ∞% 3% 36% 14 6% 18% -9 -6…" at bounding box center [474, 331] width 670 height 327
drag, startPoint x: 792, startPoint y: 354, endPoint x: 783, endPoint y: 377, distance: 24.9
click at [783, 377] on div "-4%" at bounding box center [784, 377] width 48 height 18
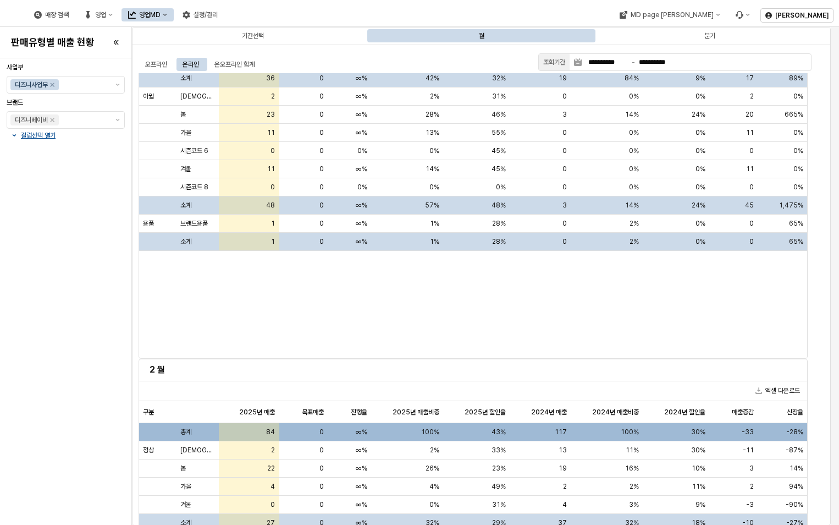
scroll to position [0, 0]
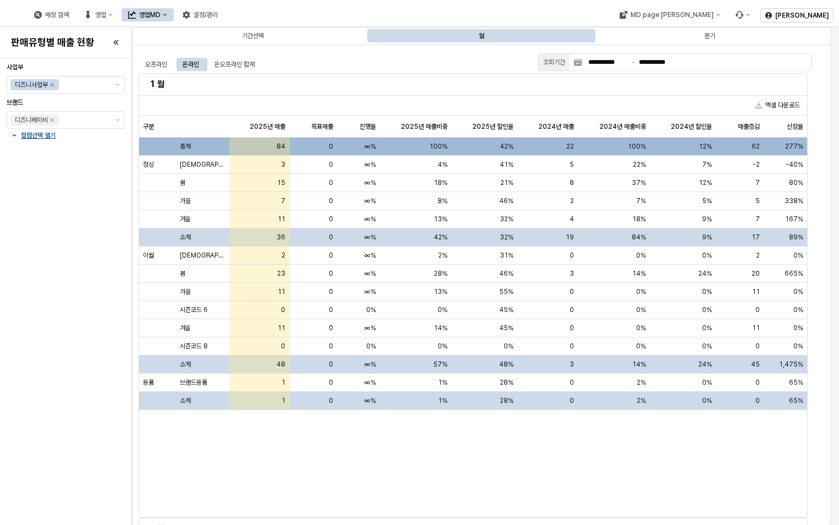
click at [761, 84] on h5 "1 월" at bounding box center [474, 84] width 648 height 11
click at [767, 100] on button "엑셀 다운로드" at bounding box center [777, 104] width 53 height 13
click at [407, 432] on div "구분 구분 2025년 매출 2025년 매출 목표매출 목표매출 진행율 진행율 2025년 매출비중 2025년 매출비중 2025년 할인율 2025년…" at bounding box center [474, 317] width 670 height 402
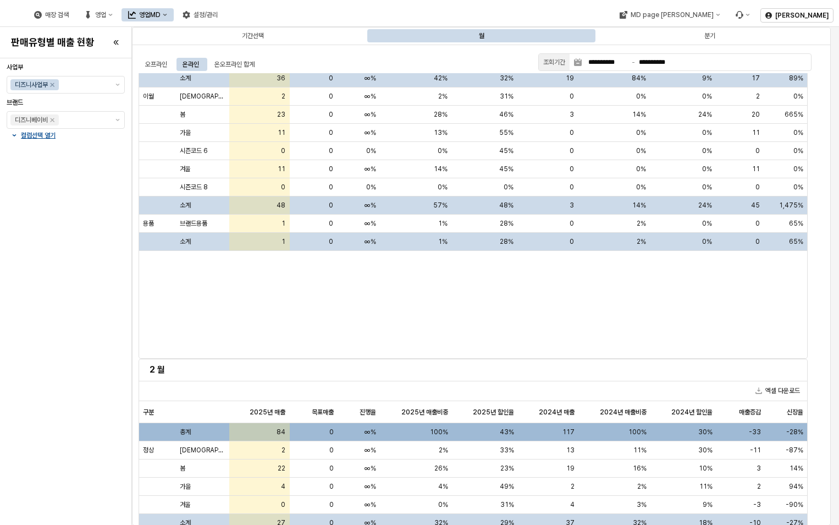
scroll to position [385, 0]
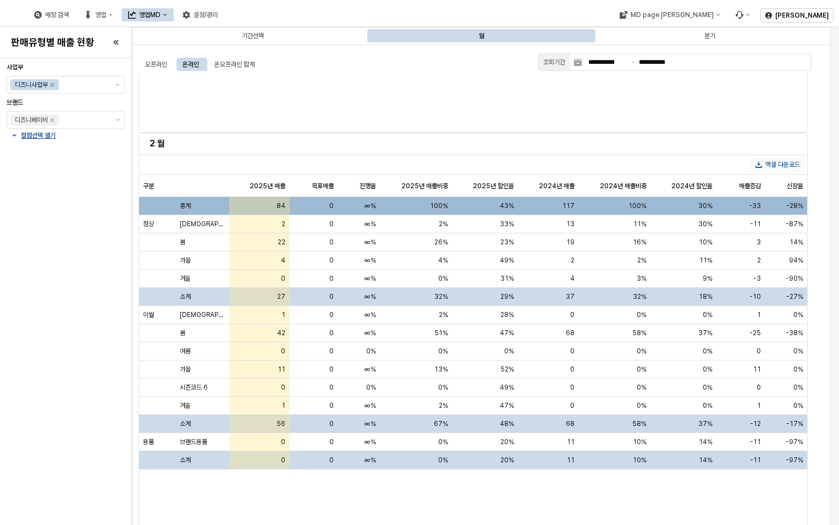
click at [776, 161] on button "엑셀 다운로드" at bounding box center [777, 164] width 53 height 13
click at [468, 188] on div "2025년 할인율 2025년 할인율" at bounding box center [486, 186] width 66 height 22
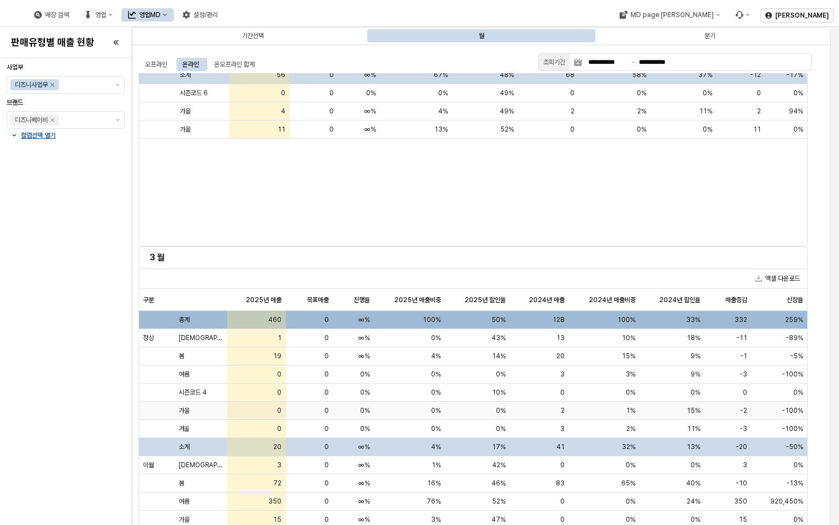
scroll to position [825, 0]
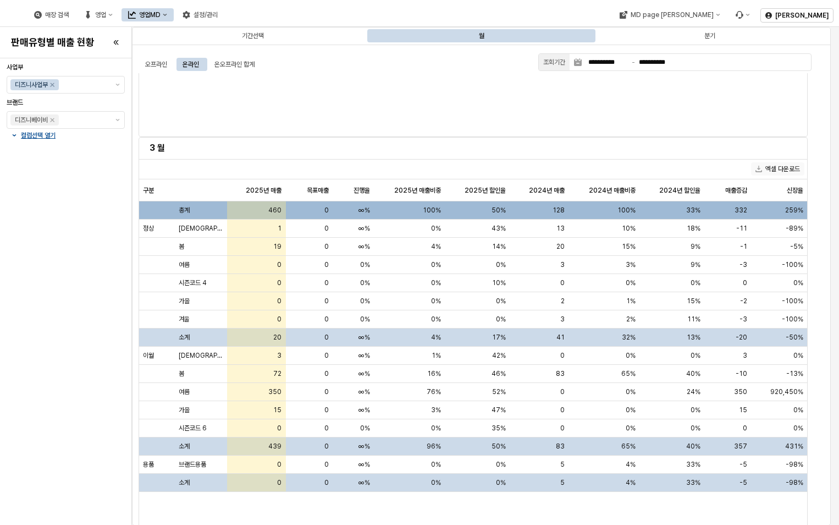
click at [781, 162] on button "엑셀 다운로드" at bounding box center [777, 168] width 53 height 13
click at [676, 142] on h5 "3 월" at bounding box center [474, 147] width 648 height 11
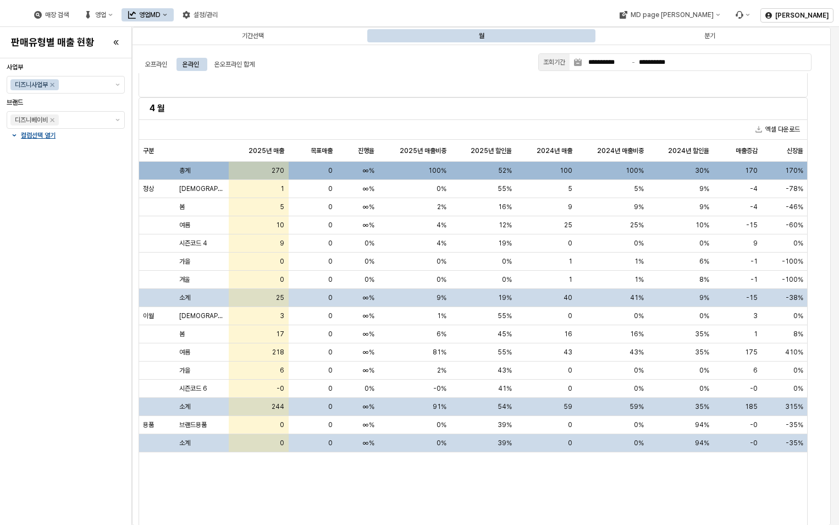
scroll to position [1320, 0]
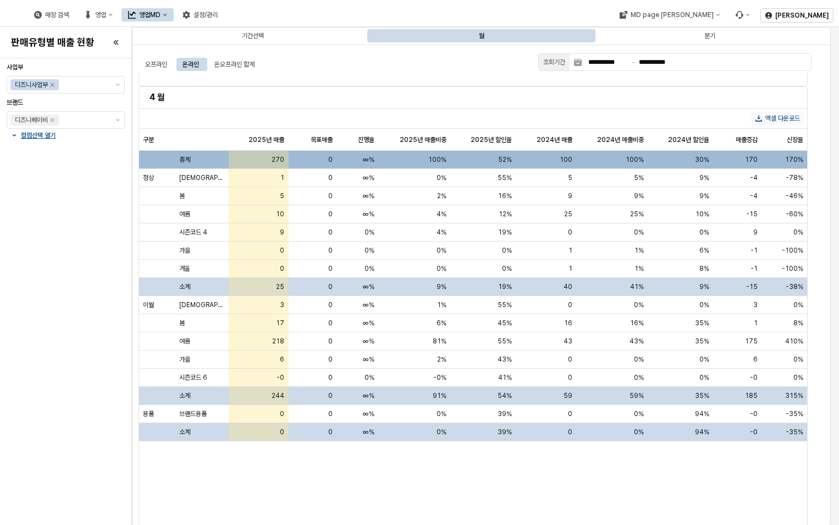
click at [778, 116] on button "엑셀 다운로드" at bounding box center [777, 118] width 53 height 13
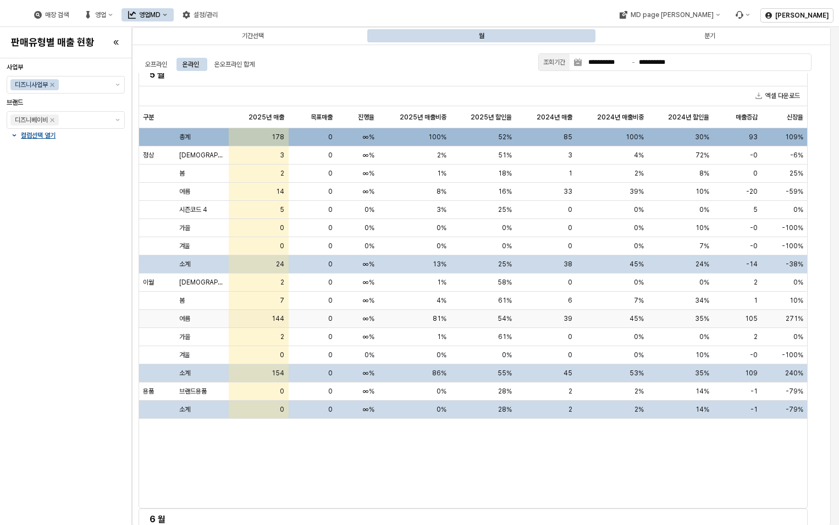
scroll to position [1760, 0]
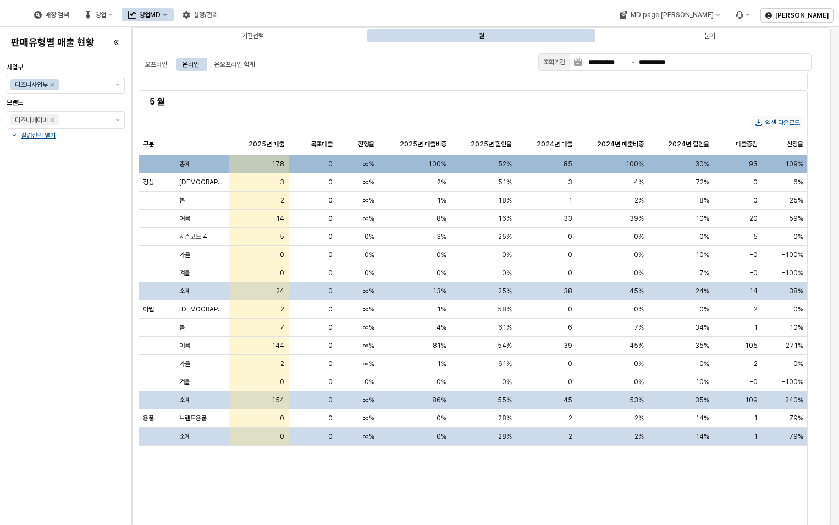
click at [782, 116] on button "엑셀 다운로드" at bounding box center [777, 122] width 53 height 13
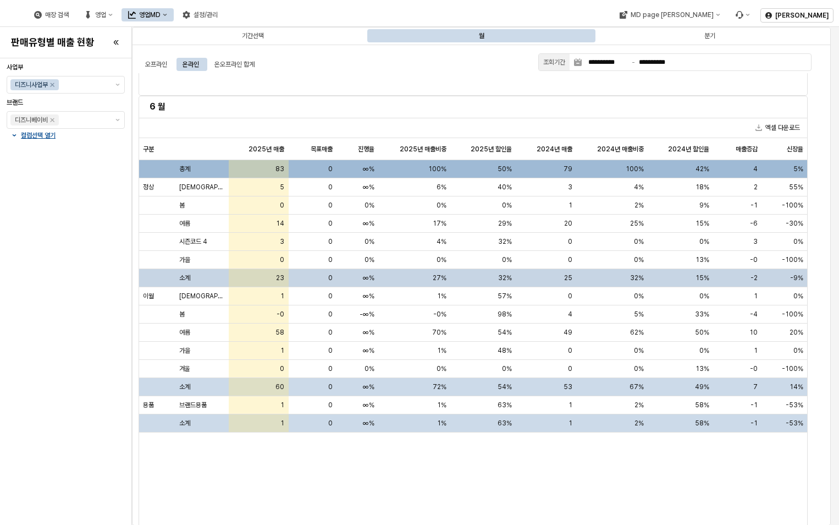
scroll to position [2201, 0]
click at [788, 123] on button "엑셀 다운로드" at bounding box center [777, 126] width 53 height 13
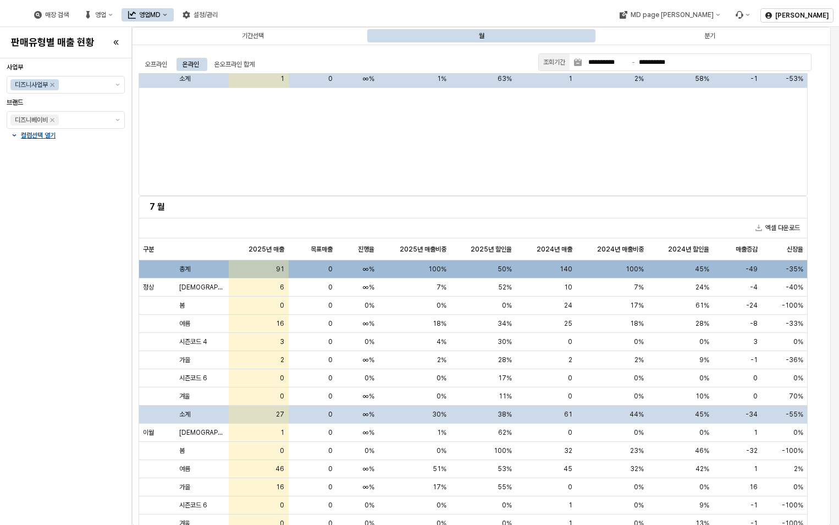
scroll to position [2641, 0]
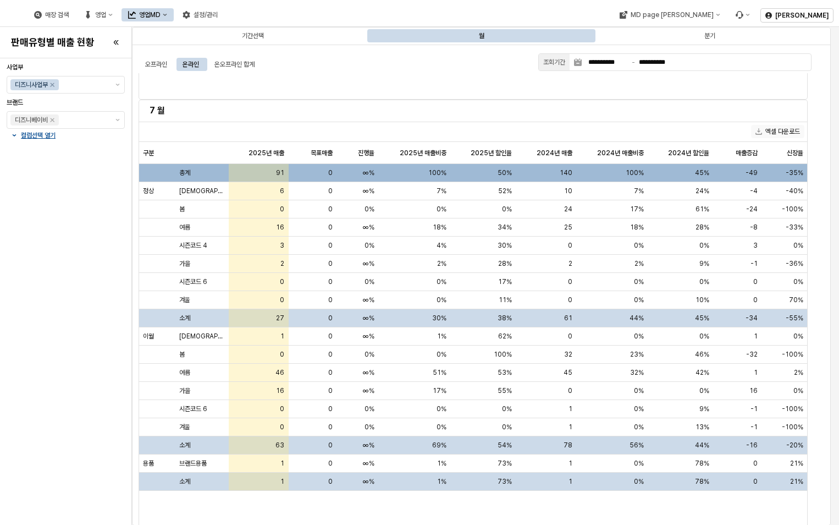
click at [782, 130] on button "엑셀 다운로드" at bounding box center [777, 131] width 53 height 13
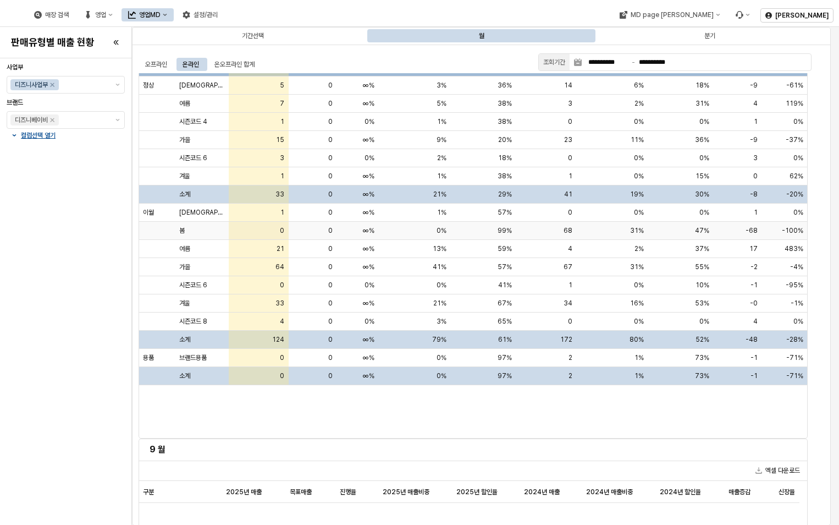
scroll to position [3136, 0]
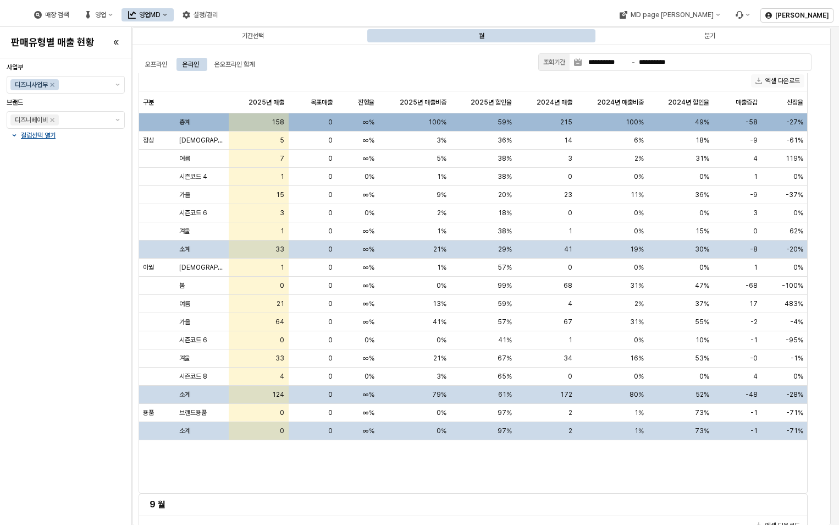
click at [781, 78] on button "엑셀 다운로드" at bounding box center [777, 80] width 53 height 13
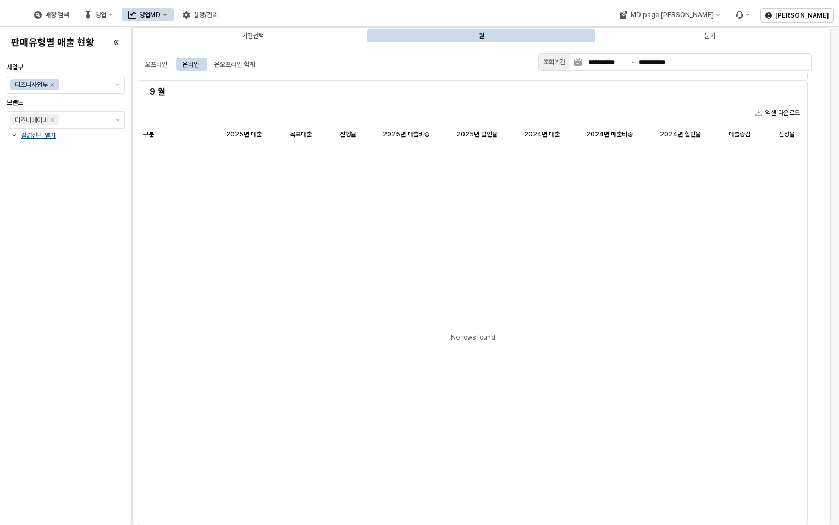
scroll to position [3356, 0]
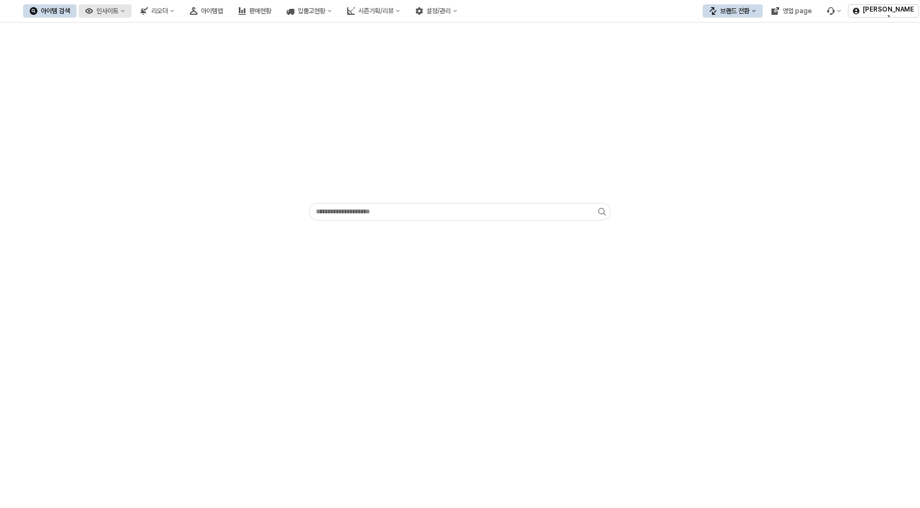
click at [118, 13] on div "인사이트" at bounding box center [107, 11] width 22 height 8
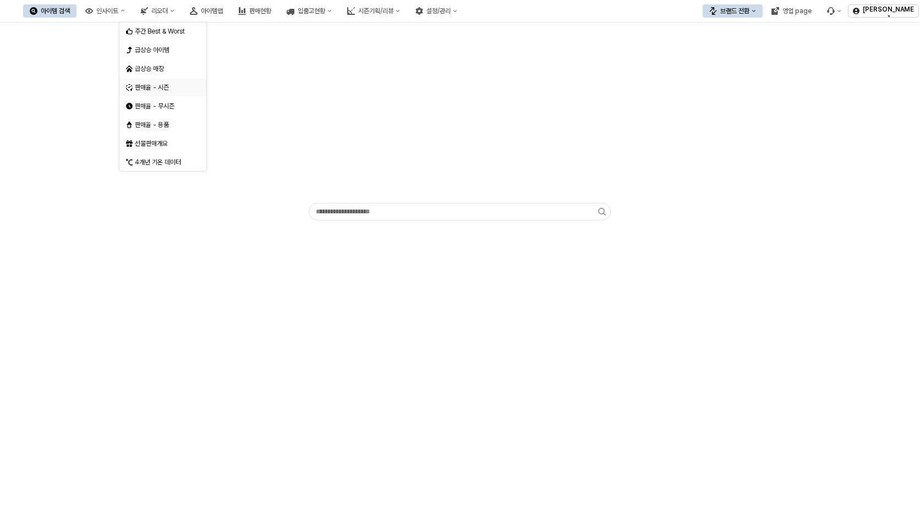
click at [164, 84] on div "판매율 - 시즌" at bounding box center [164, 87] width 58 height 9
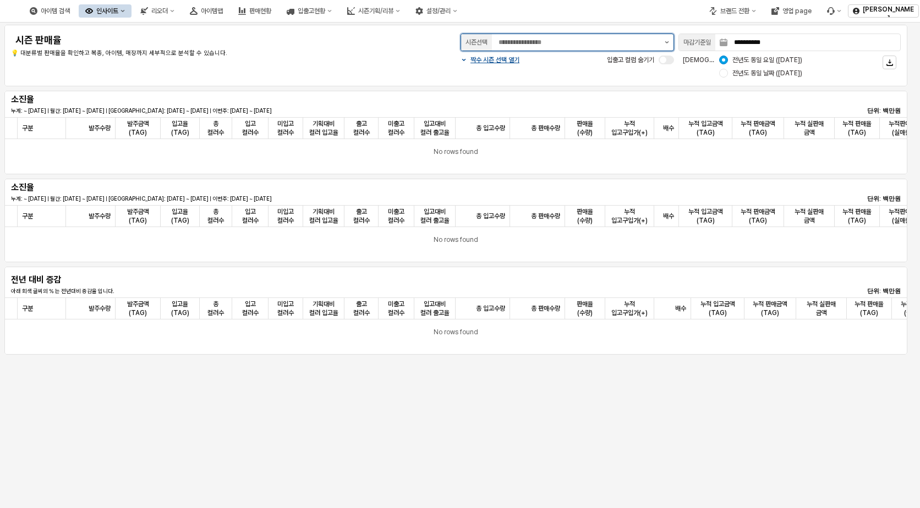
click at [668, 40] on button "제안 사항 표시" at bounding box center [666, 42] width 13 height 17
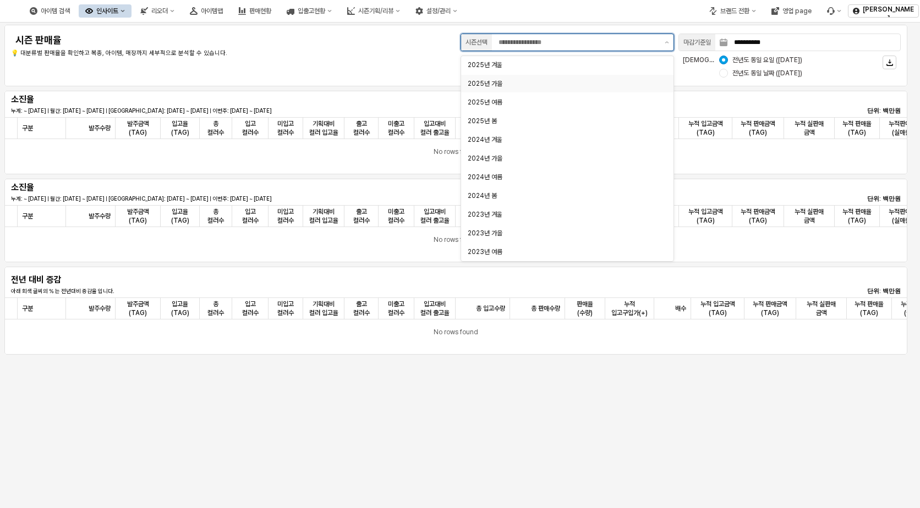
click at [525, 80] on div "2025년 가을" at bounding box center [564, 83] width 193 height 9
type input "********"
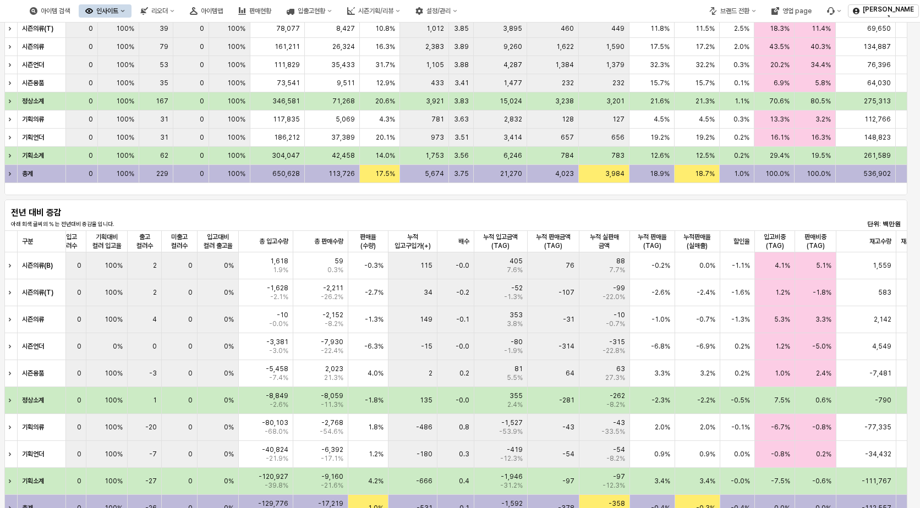
scroll to position [385, 0]
click at [721, 283] on div "-1.6%" at bounding box center [737, 291] width 35 height 27
click at [709, 346] on span "-6.9%" at bounding box center [705, 345] width 19 height 9
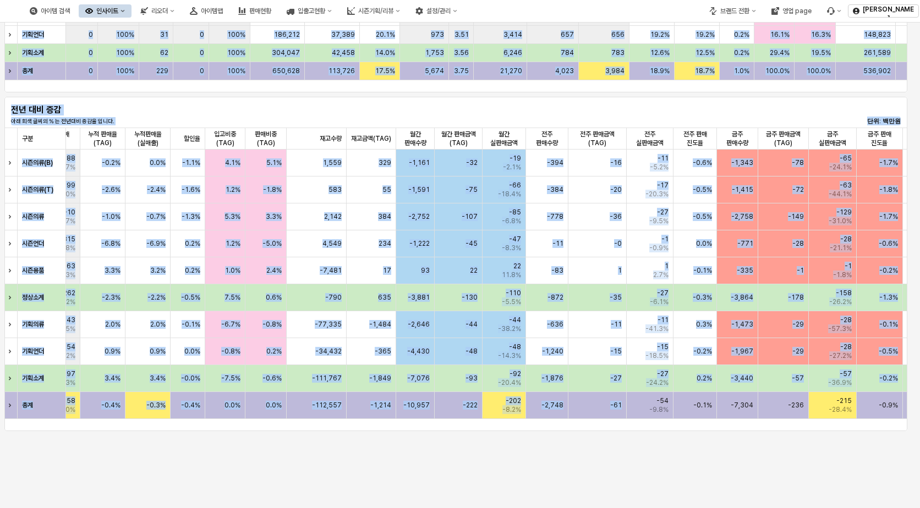
scroll to position [0, 798]
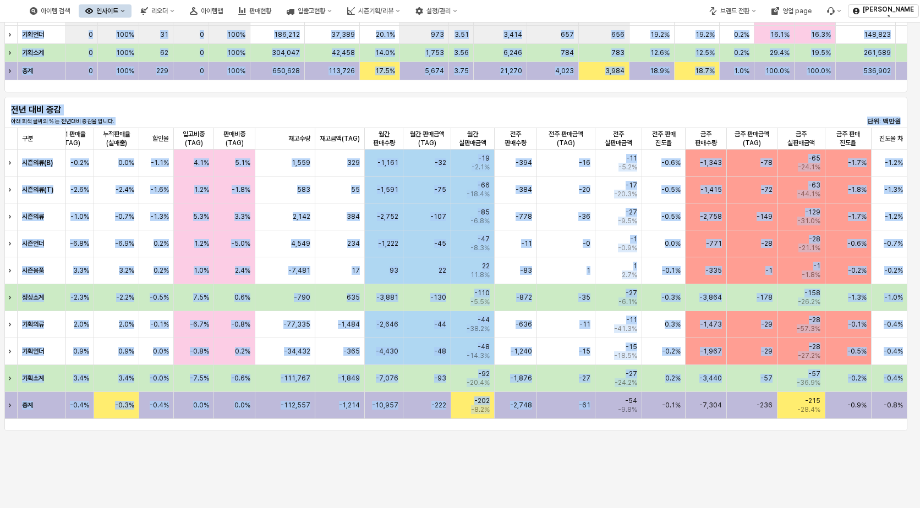
drag, startPoint x: 574, startPoint y: 418, endPoint x: 1012, endPoint y: 454, distance: 439.4
click at [919, 454] on html "**********" at bounding box center [460, 254] width 920 height 508
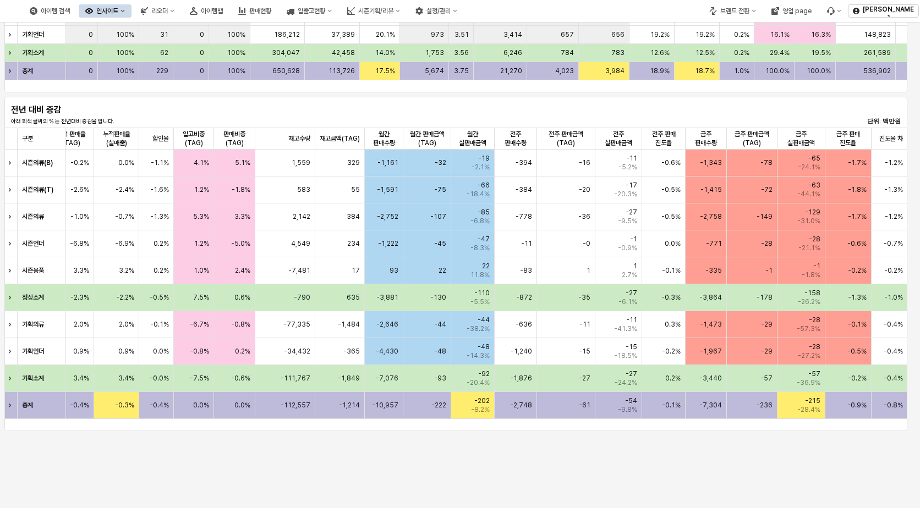
click at [735, 462] on div "**********" at bounding box center [460, 33] width 920 height 995
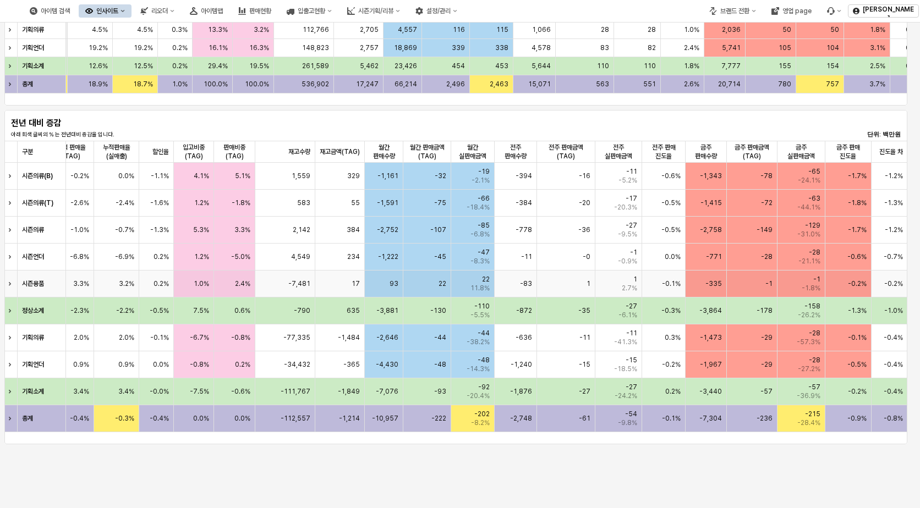
scroll to position [542, 0]
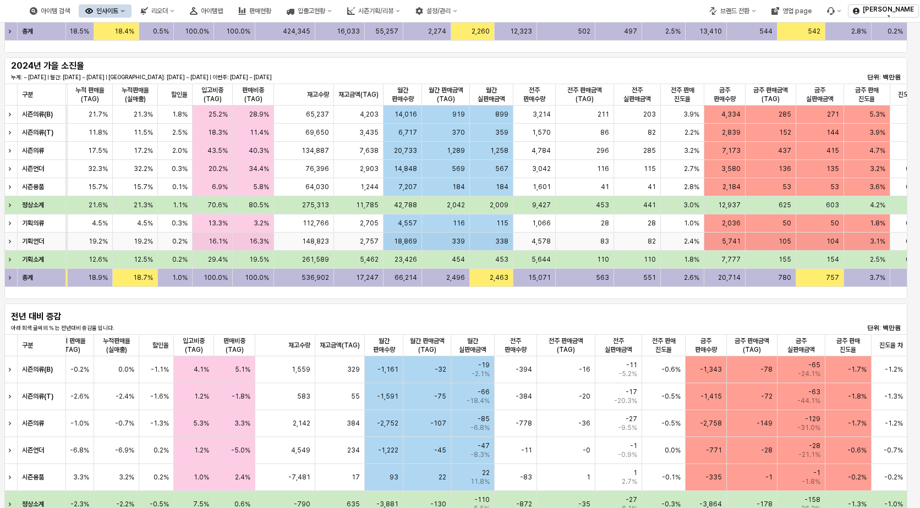
scroll to position [432, 0]
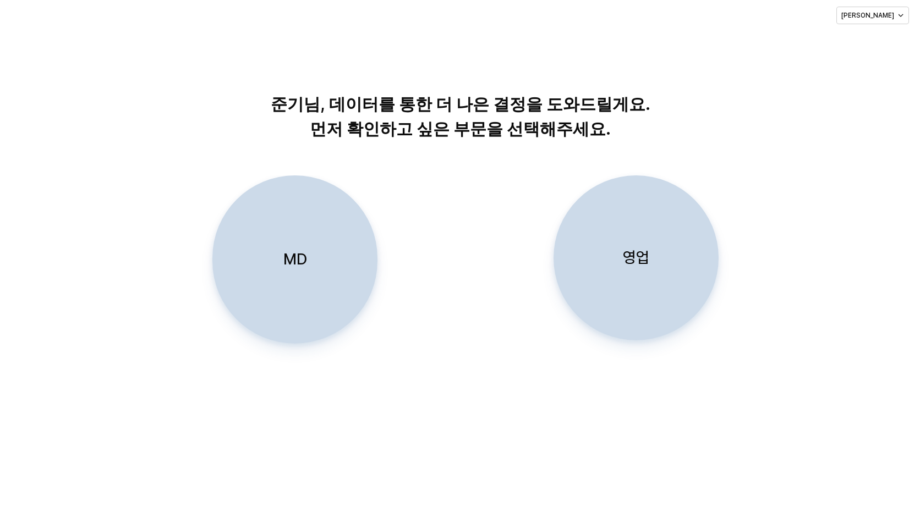
click at [283, 269] on p "MD" at bounding box center [295, 259] width 24 height 20
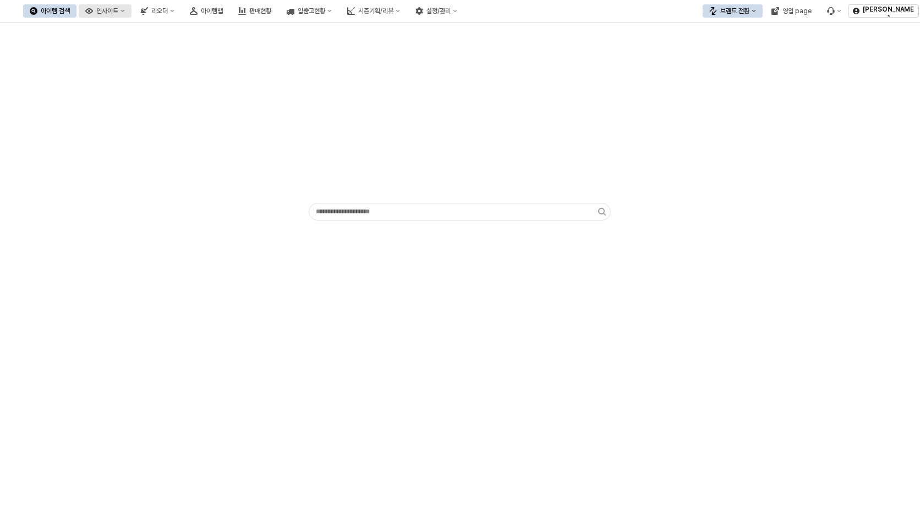
click at [118, 12] on div "인사이트" at bounding box center [107, 11] width 22 height 8
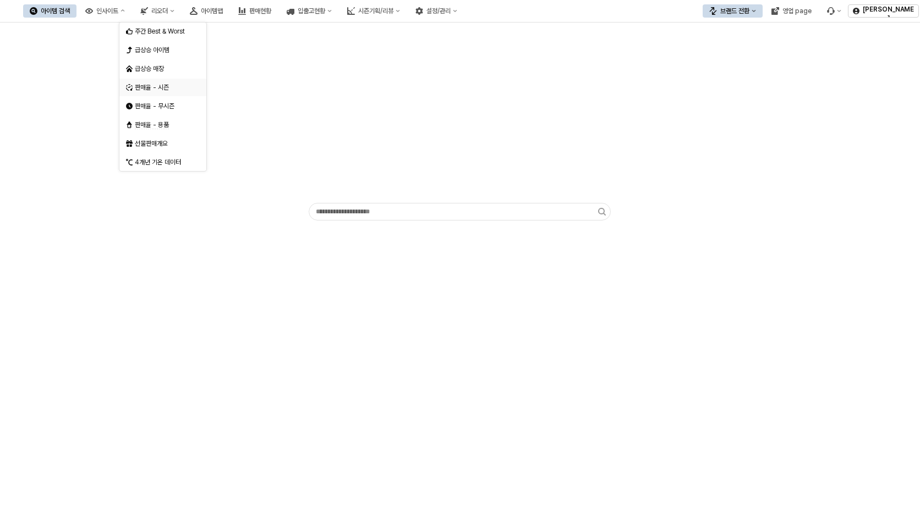
click at [153, 84] on div "판매율 - 시즌" at bounding box center [164, 87] width 58 height 9
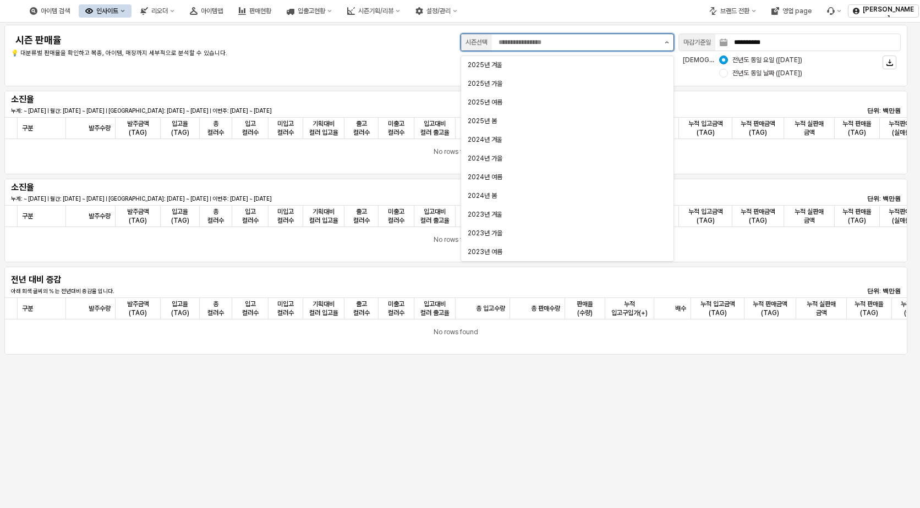
click at [670, 39] on button "제안 사항 표시" at bounding box center [666, 42] width 13 height 17
click at [514, 101] on div "2025년 여름" at bounding box center [564, 102] width 193 height 9
type input "********"
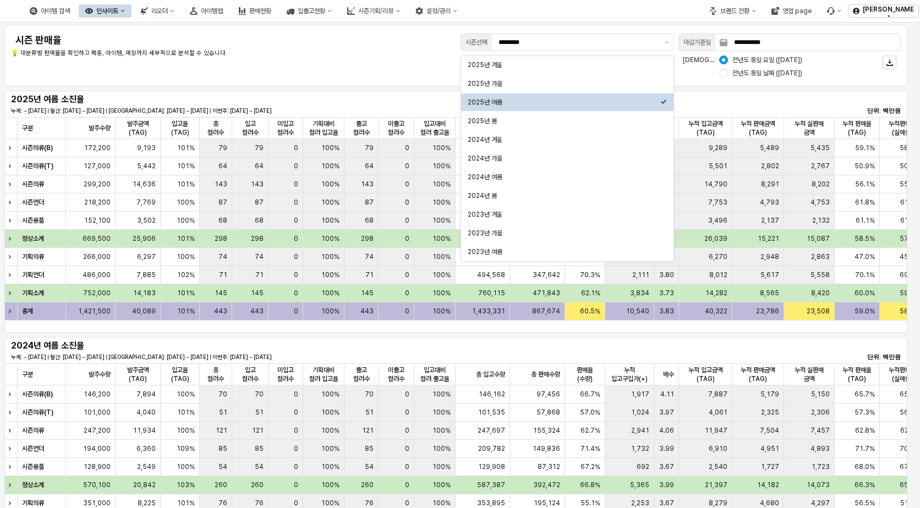
click at [332, 64] on div "**********" at bounding box center [456, 55] width 890 height 48
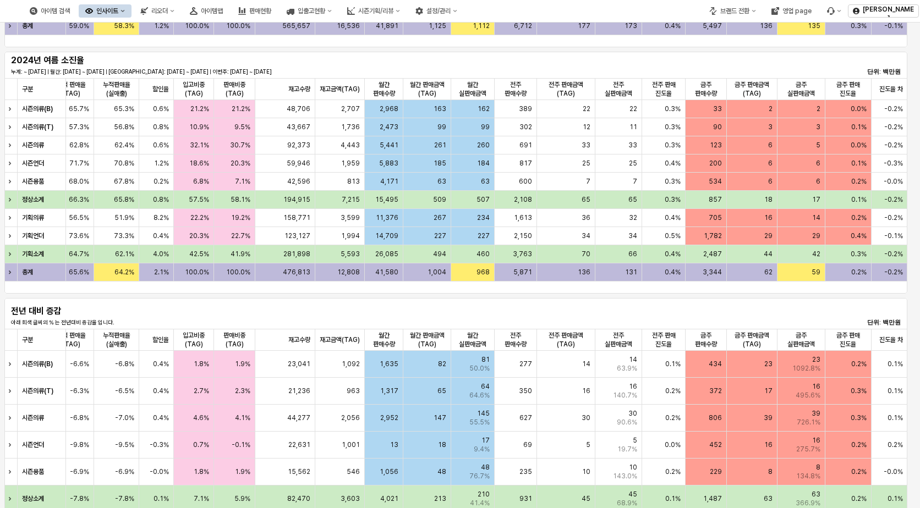
scroll to position [165, 0]
